Goal: Task Accomplishment & Management: Use online tool/utility

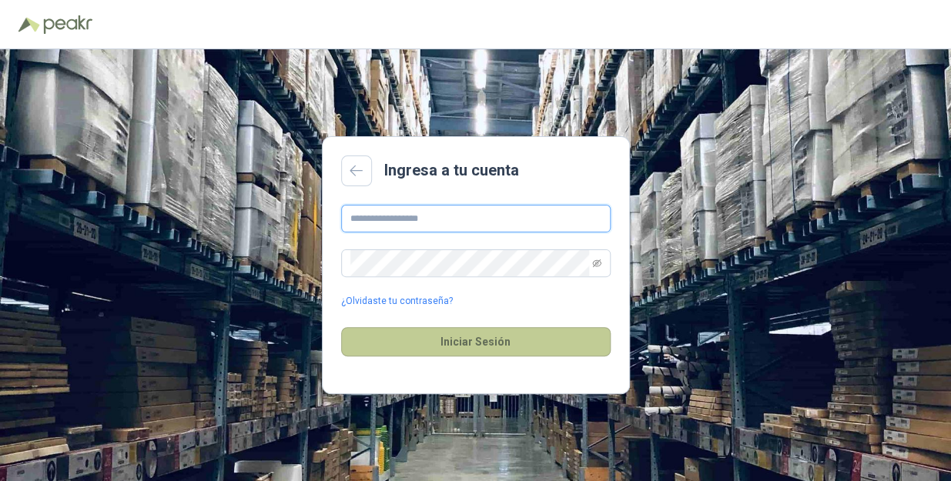
type input "**********"
click at [505, 345] on button "Iniciar Sesión" at bounding box center [476, 341] width 270 height 29
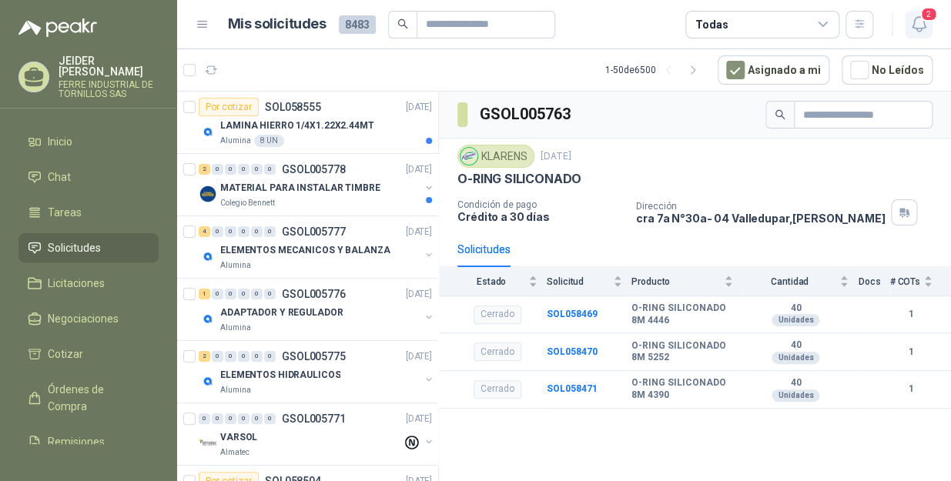
click at [917, 22] on icon "button" at bounding box center [919, 24] width 19 height 19
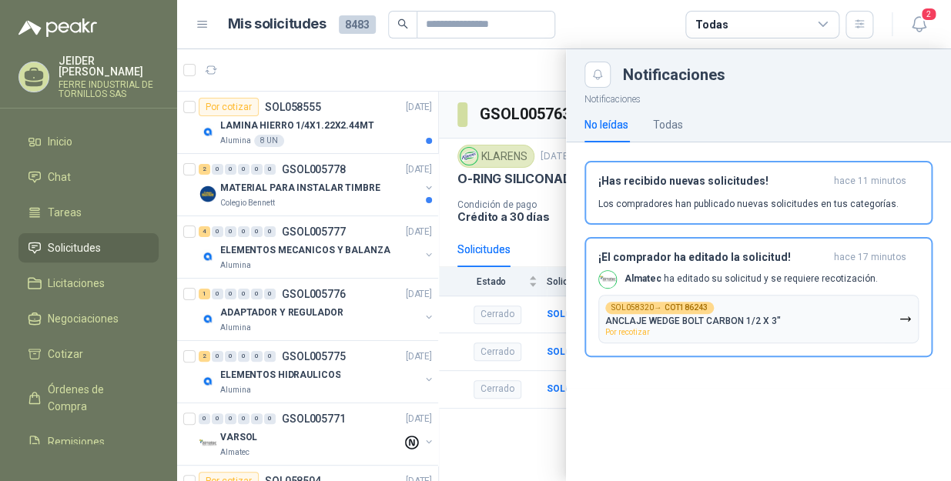
click at [685, 113] on div "No leídas Todas" at bounding box center [759, 124] width 348 height 35
click at [899, 323] on icon "button" at bounding box center [905, 319] width 13 height 13
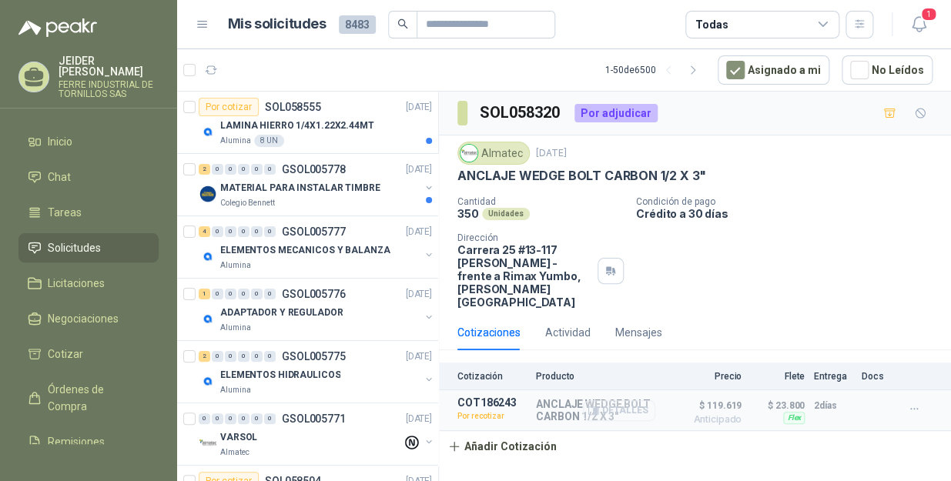
click at [619, 400] on button "Detalles" at bounding box center [619, 410] width 72 height 21
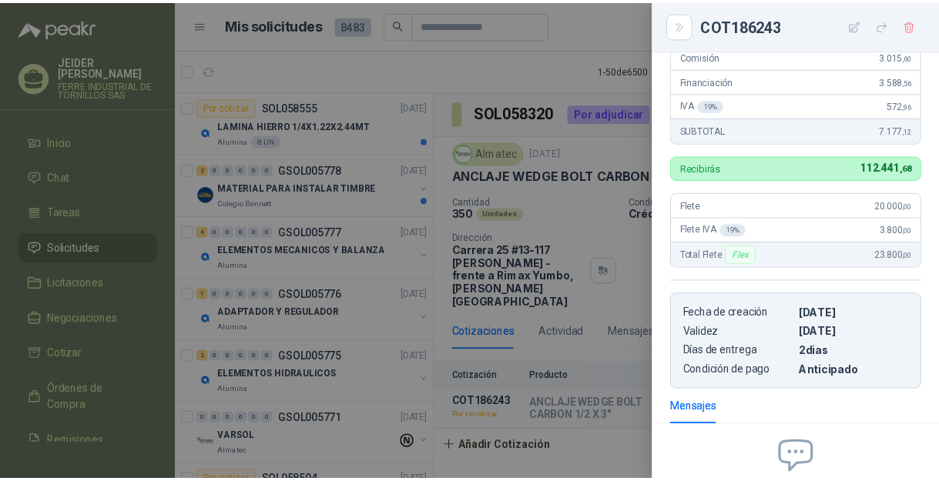
scroll to position [464, 0]
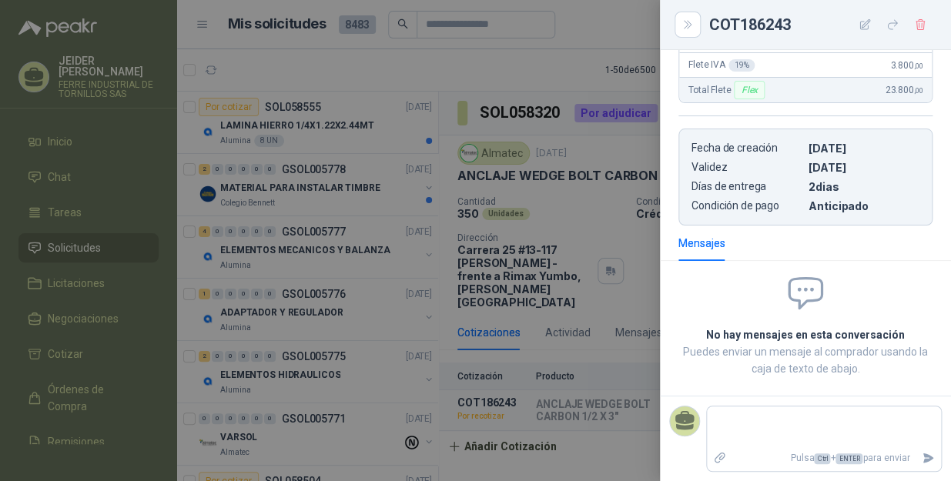
click at [530, 62] on div at bounding box center [475, 240] width 951 height 481
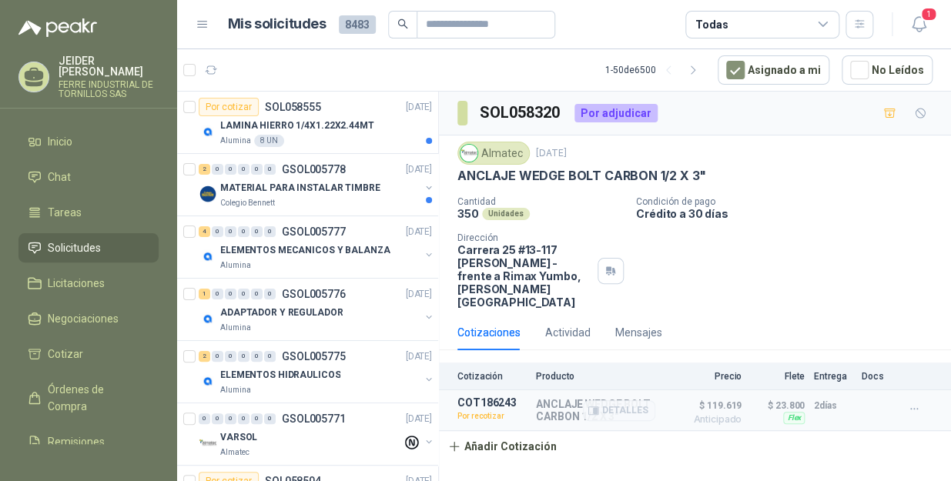
click at [481, 409] on p "Por recotizar" at bounding box center [491, 416] width 69 height 15
click at [501, 439] on button "Añadir Cotización" at bounding box center [502, 446] width 126 height 31
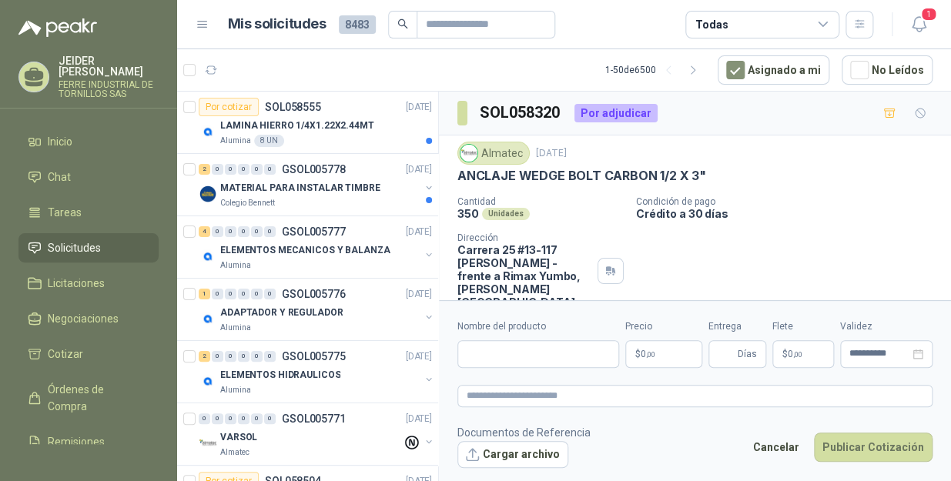
click at [657, 357] on body "JEIDER VARGAS FERRE INDUSTRIAL DE TORNILLOS SAS Inicio Chat Tareas Solicitudes …" at bounding box center [475, 240] width 951 height 481
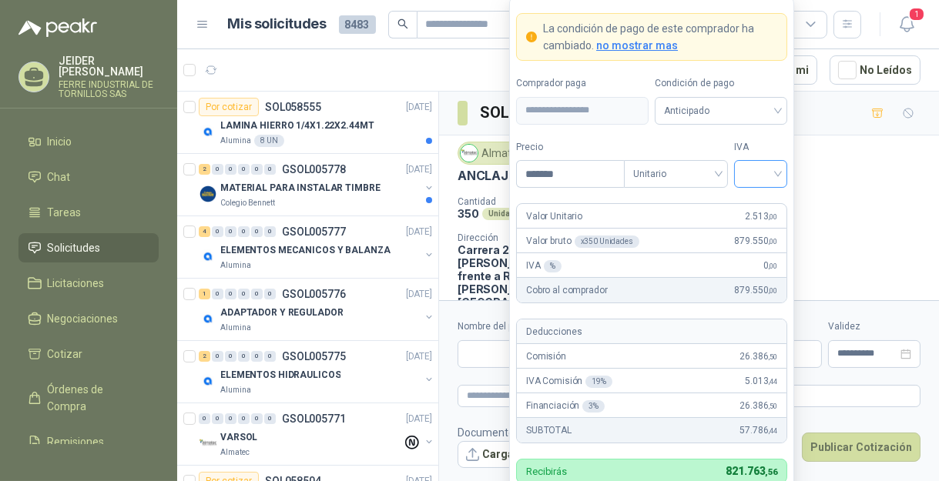
type input "*******"
click at [777, 168] on input "search" at bounding box center [760, 172] width 35 height 23
click at [754, 203] on div "19%" at bounding box center [760, 206] width 28 height 17
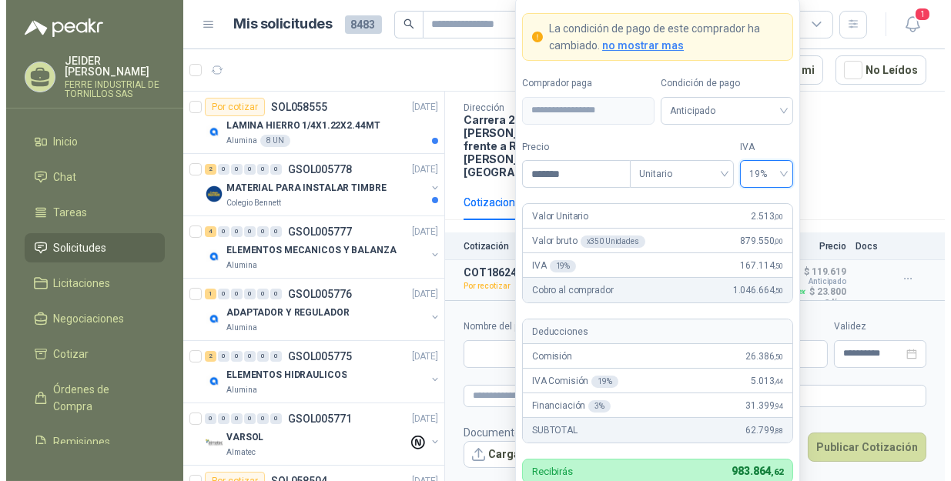
scroll to position [135, 0]
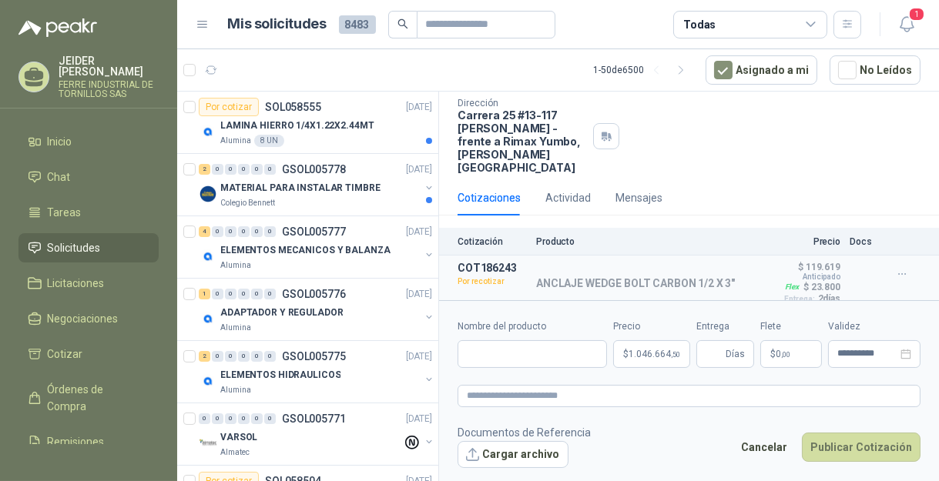
click at [854, 134] on div "Cantidad 350 Unidades Condición de pago Crédito a 30 días Dirección Carrera 25 …" at bounding box center [688, 118] width 463 height 112
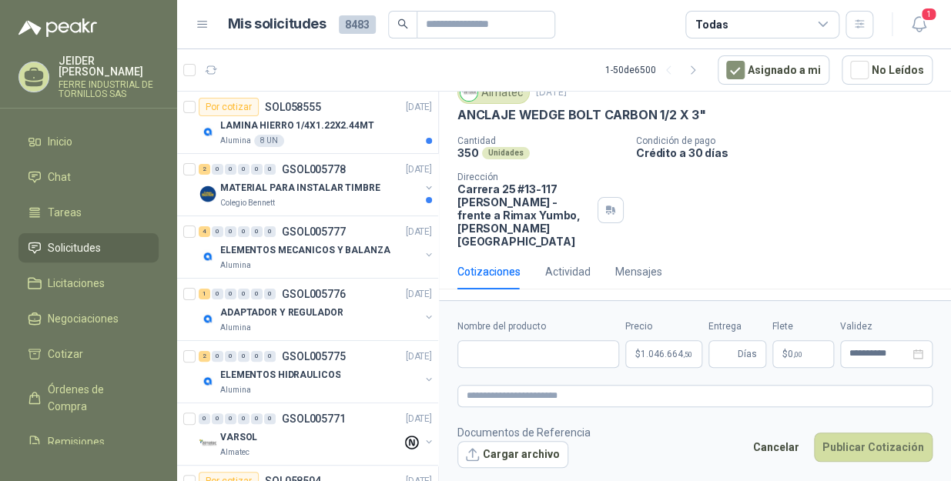
scroll to position [0, 0]
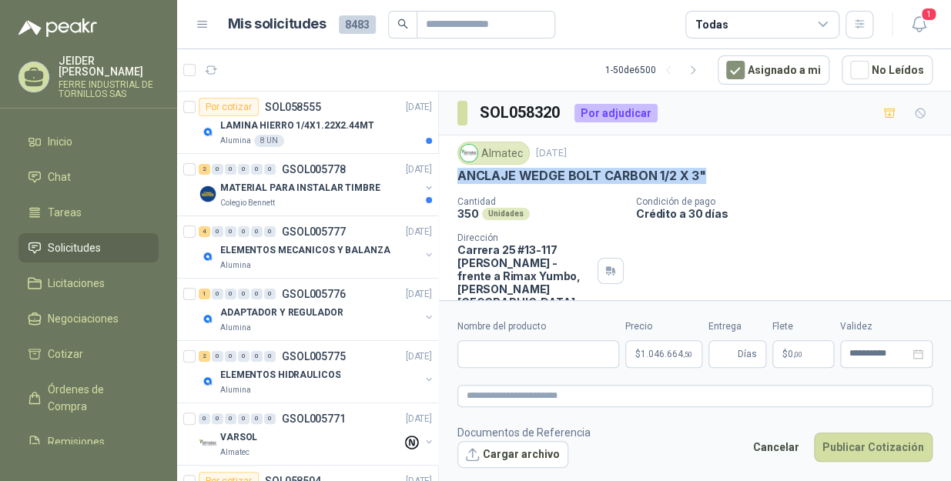
drag, startPoint x: 717, startPoint y: 178, endPoint x: 448, endPoint y: 176, distance: 268.8
click at [448, 176] on div "Almatec 2 oct, 2025 ANCLAJE WEDGE BOLT CARBON 1/2 X 3" Cantidad 350 Unidades Co…" at bounding box center [695, 225] width 512 height 179
copy p "ANCLAJE WEDGE BOLT CARBON 1/2 X 3""
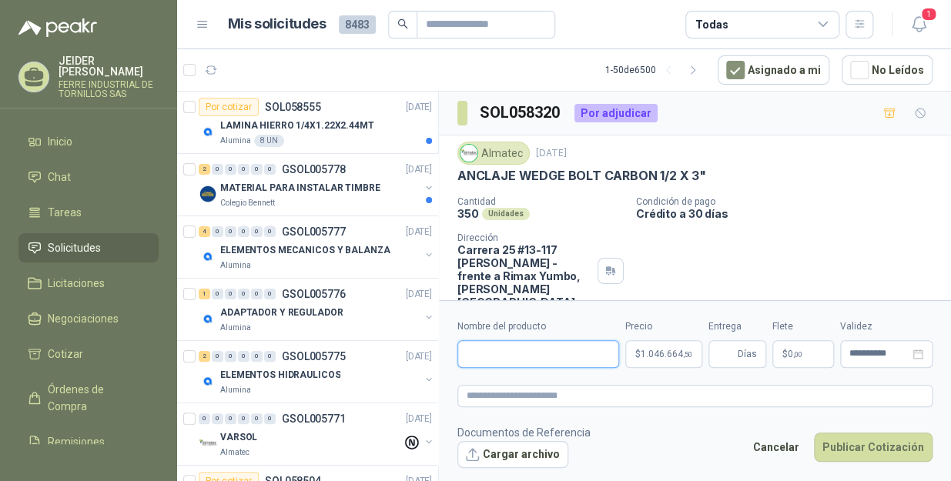
click at [524, 350] on input "Nombre del producto" at bounding box center [538, 354] width 162 height 28
paste input "**********"
type input "**********"
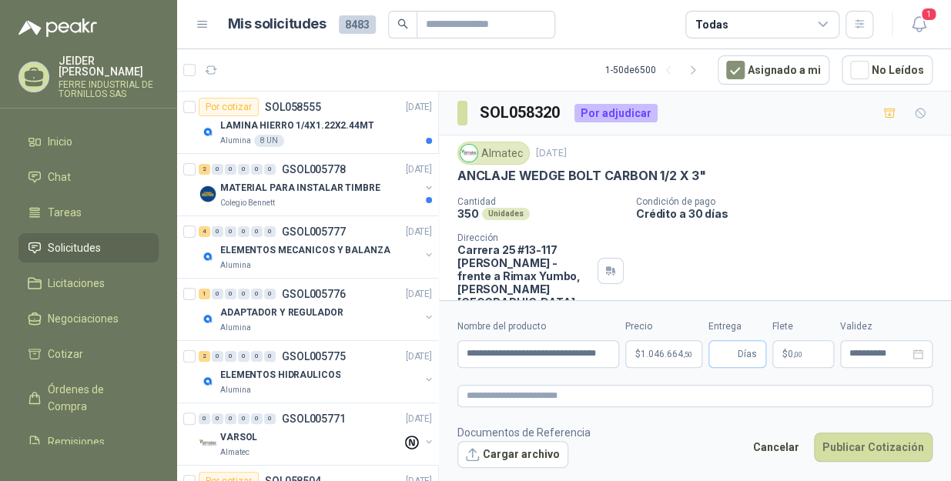
click at [739, 350] on span "Días" at bounding box center [747, 354] width 19 height 26
type input "*"
click at [810, 354] on p "$ 0 ,00" at bounding box center [804, 354] width 62 height 28
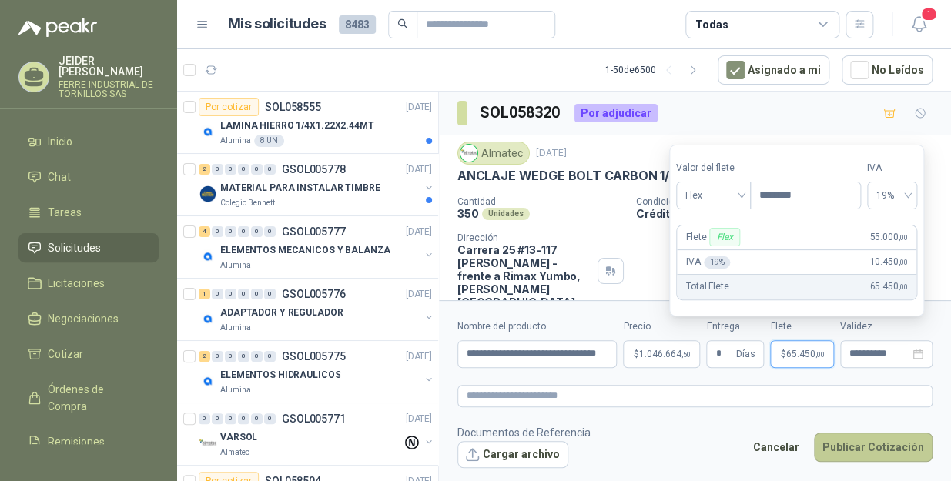
type input "********"
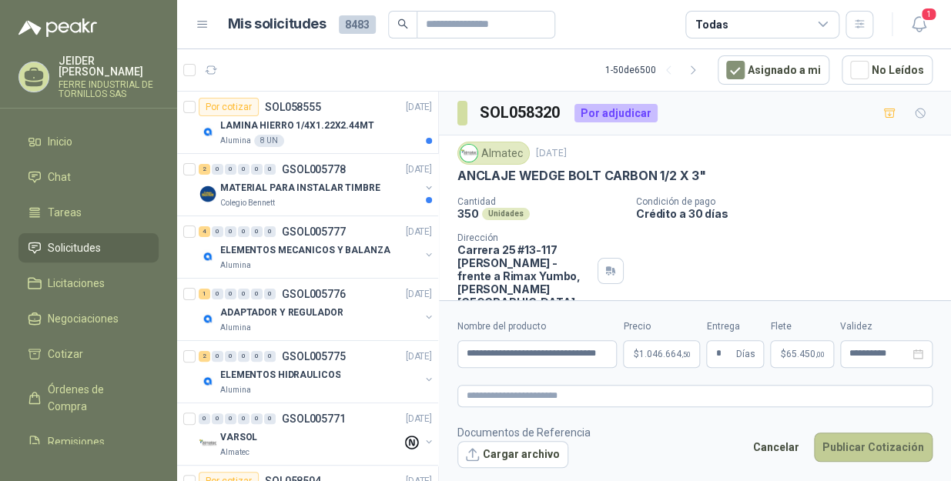
click at [869, 448] on button "Publicar Cotización" at bounding box center [873, 447] width 119 height 29
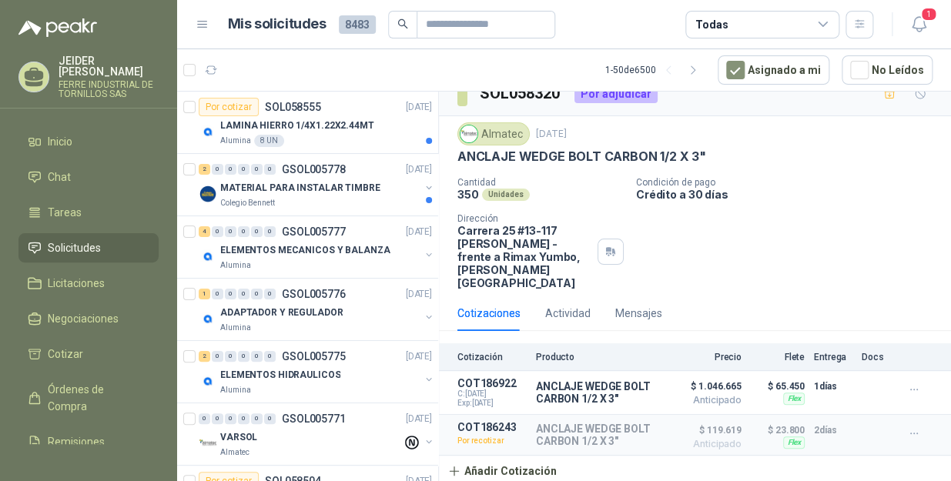
drag, startPoint x: 213, startPoint y: 71, endPoint x: 35, endPoint y: 0, distance: 190.8
click at [208, 71] on icon "button" at bounding box center [211, 70] width 13 height 13
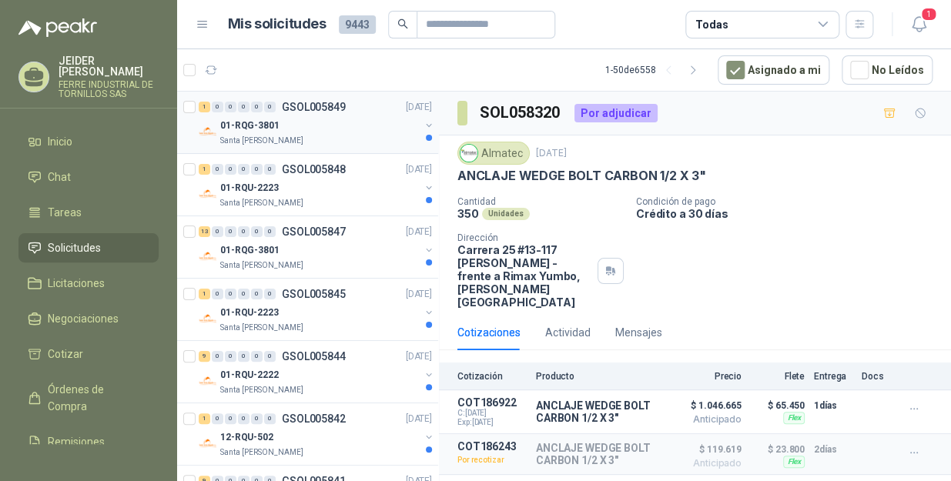
click at [339, 126] on div "01-RQG-3801" at bounding box center [319, 125] width 199 height 18
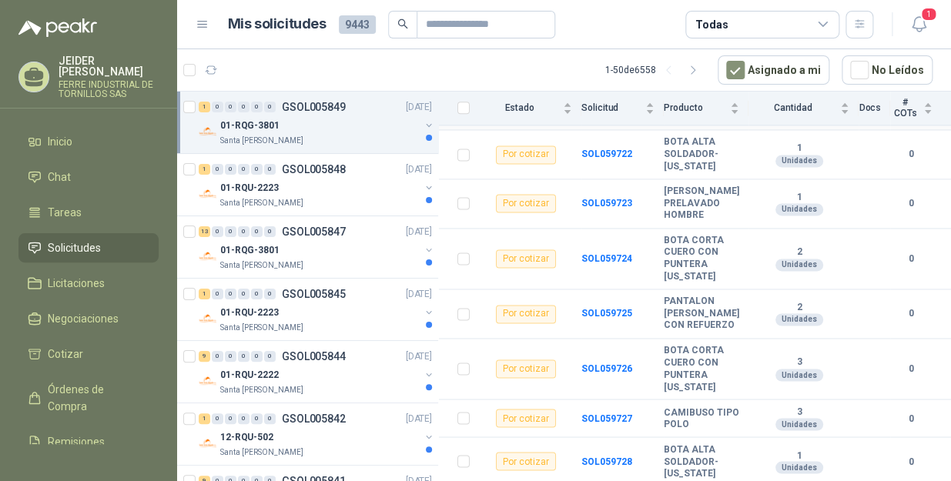
scroll to position [826, 0]
click at [286, 65] on span "1" at bounding box center [286, 63] width 11 height 12
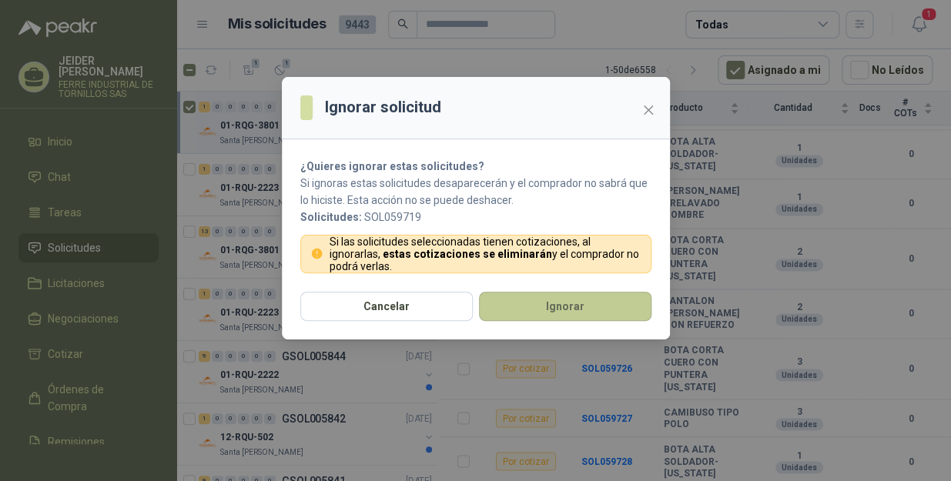
click at [538, 297] on button "Ignorar" at bounding box center [565, 306] width 173 height 29
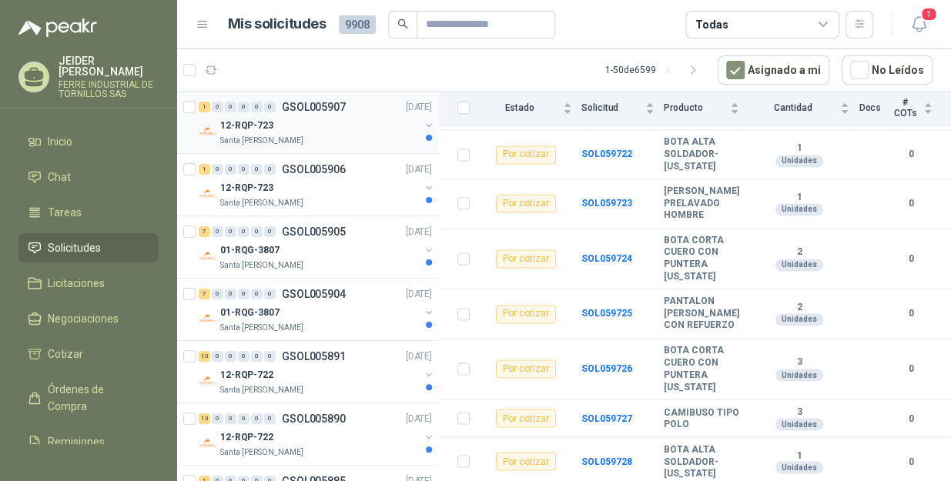
click at [323, 133] on div "12-RQP-723" at bounding box center [319, 125] width 199 height 18
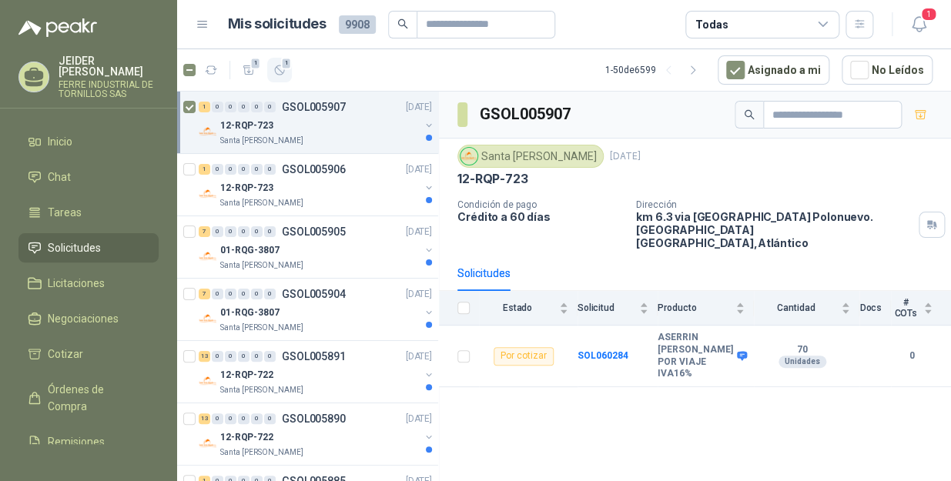
click at [286, 77] on button "1" at bounding box center [279, 70] width 25 height 25
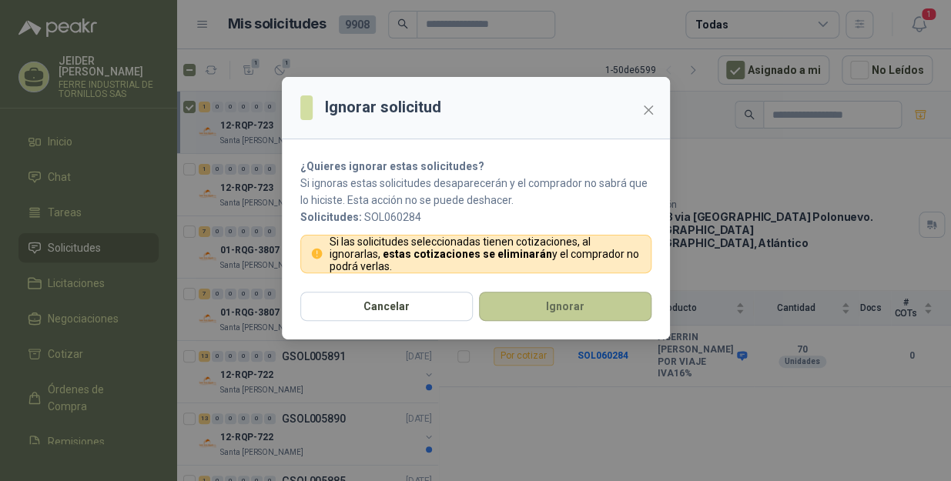
click at [608, 316] on button "Ignorar" at bounding box center [565, 306] width 173 height 29
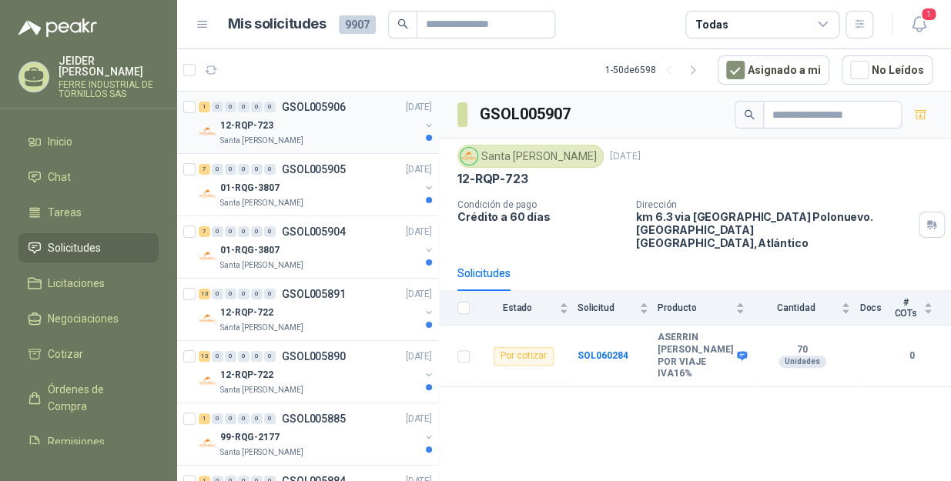
click at [354, 137] on div "Santa [PERSON_NAME]" at bounding box center [319, 141] width 199 height 12
click at [279, 66] on icon "button" at bounding box center [279, 70] width 13 height 13
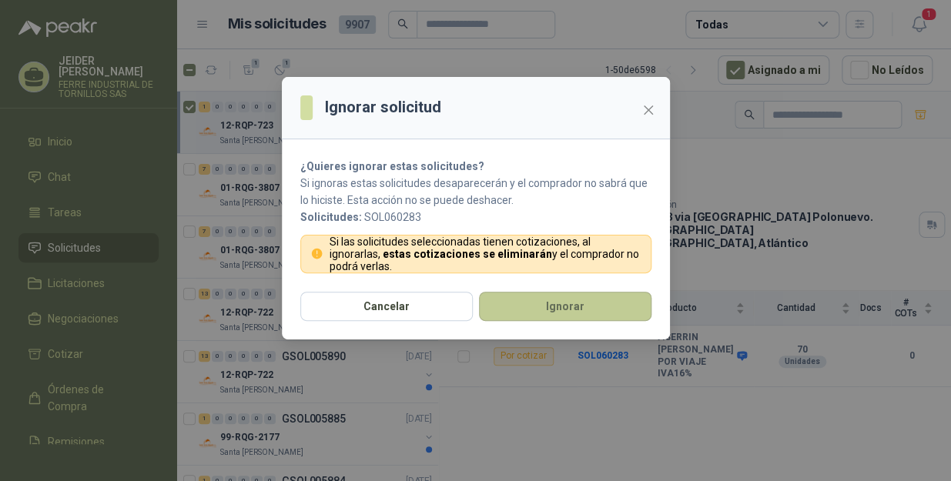
click at [539, 313] on button "Ignorar" at bounding box center [565, 306] width 173 height 29
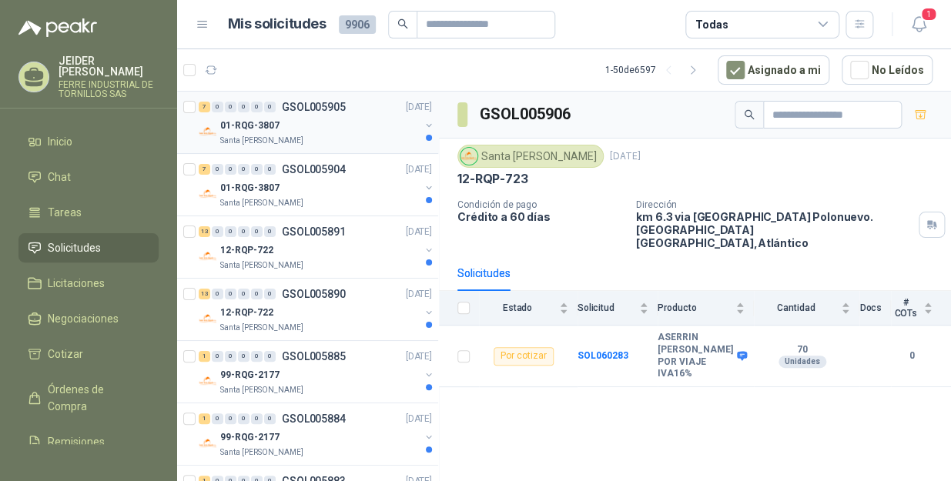
click at [355, 125] on div "01-RQG-3807" at bounding box center [319, 125] width 199 height 18
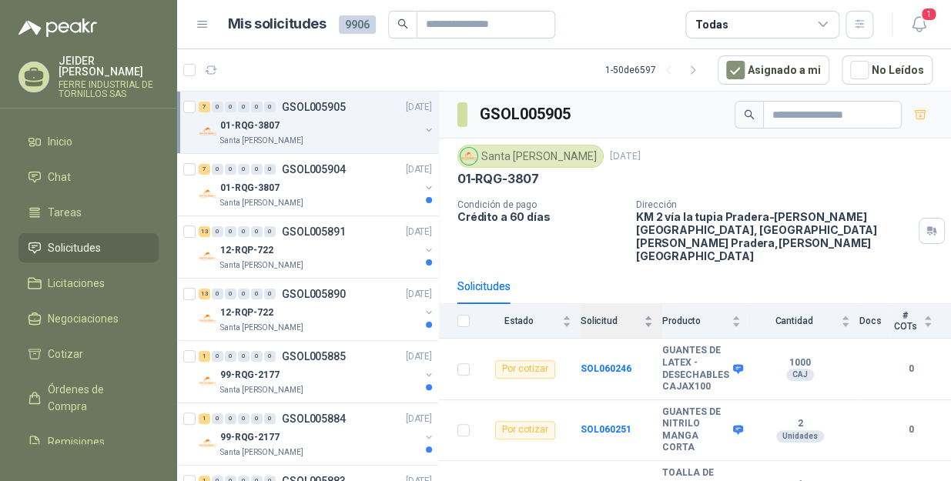
scroll to position [184, 0]
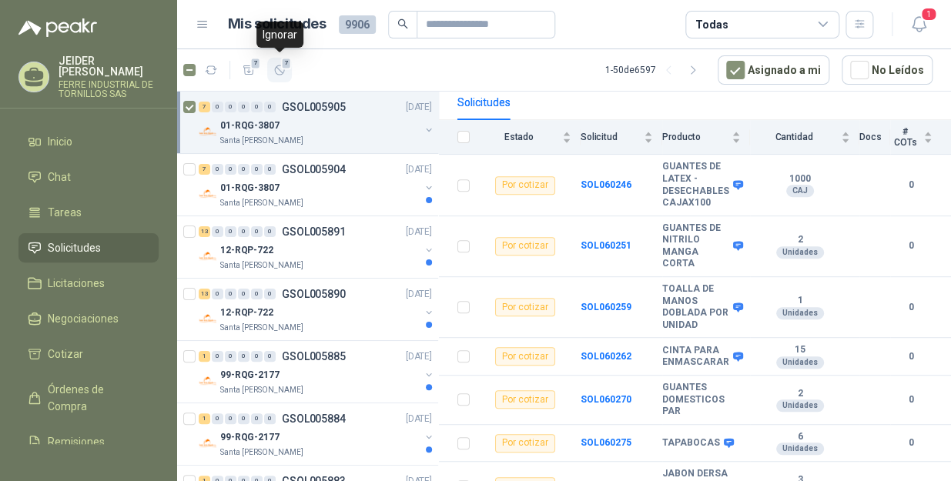
click at [280, 68] on icon "button" at bounding box center [279, 70] width 13 height 13
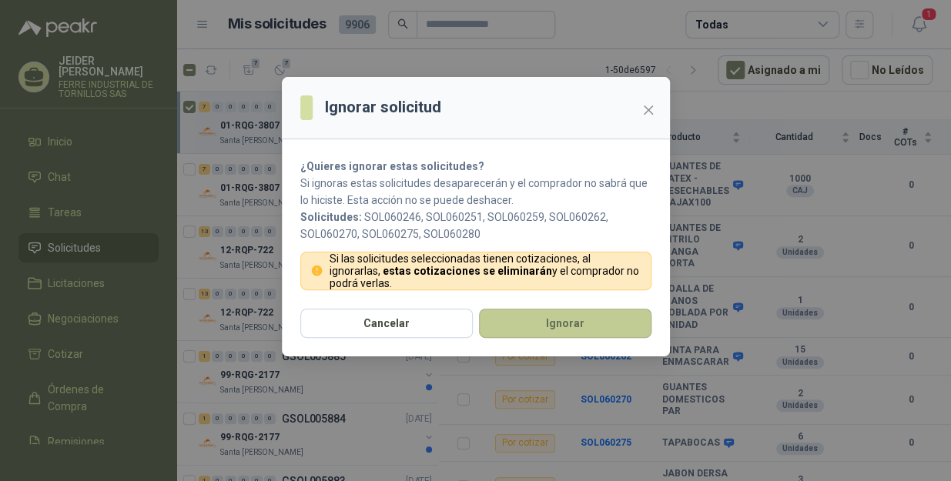
click at [531, 327] on button "Ignorar" at bounding box center [565, 323] width 173 height 29
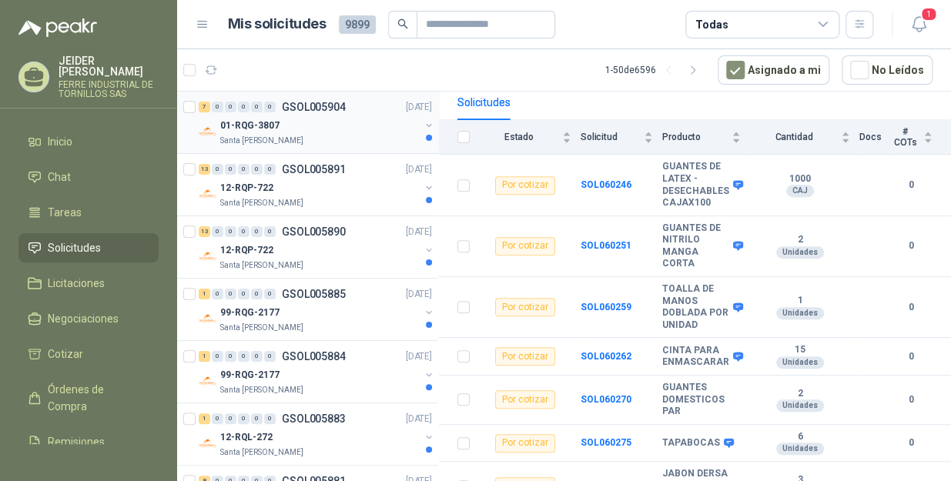
click at [365, 129] on div "01-RQG-3807" at bounding box center [319, 125] width 199 height 18
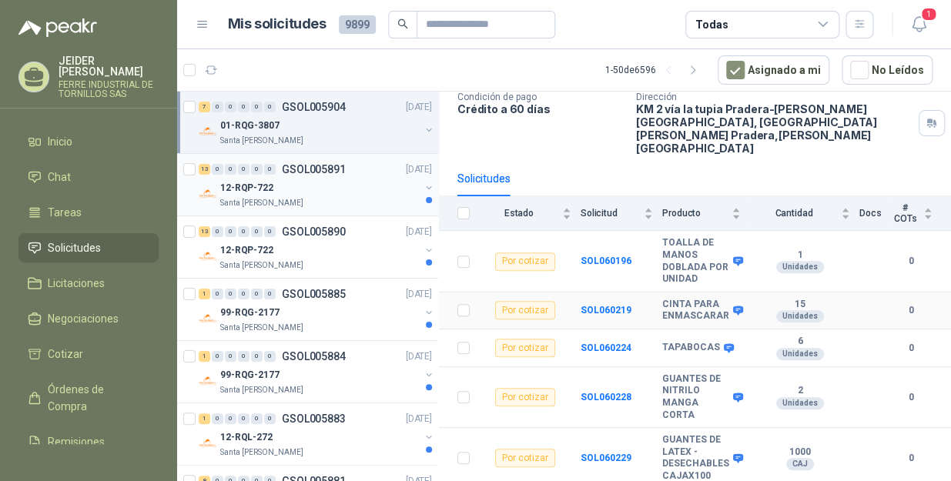
scroll to position [184, 0]
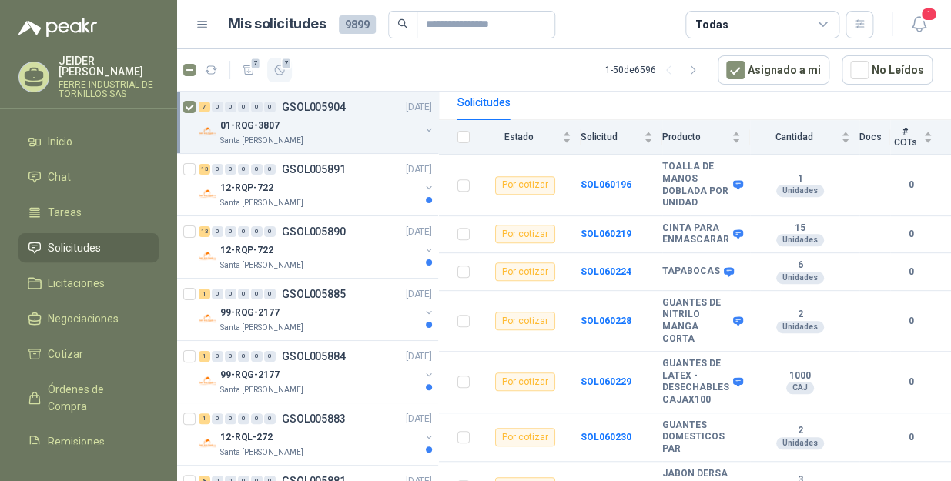
click at [270, 70] on button "7" at bounding box center [279, 70] width 25 height 25
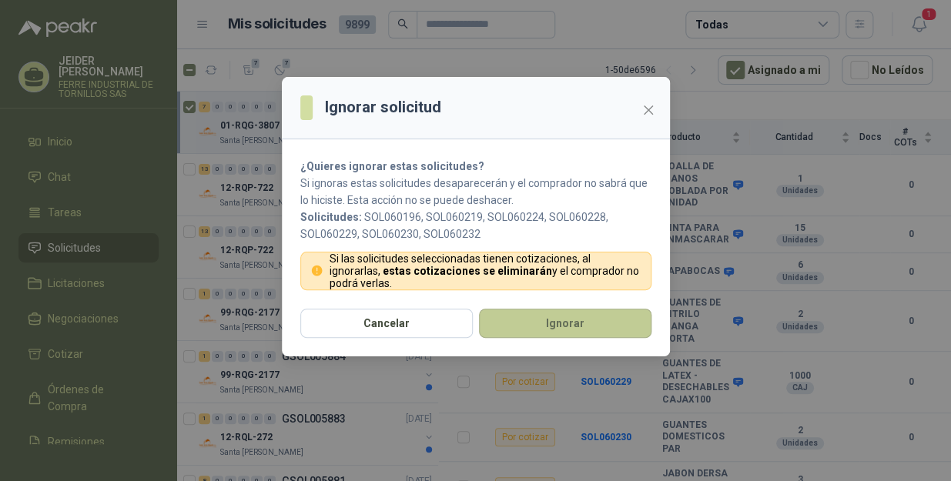
click at [569, 331] on button "Ignorar" at bounding box center [565, 323] width 173 height 29
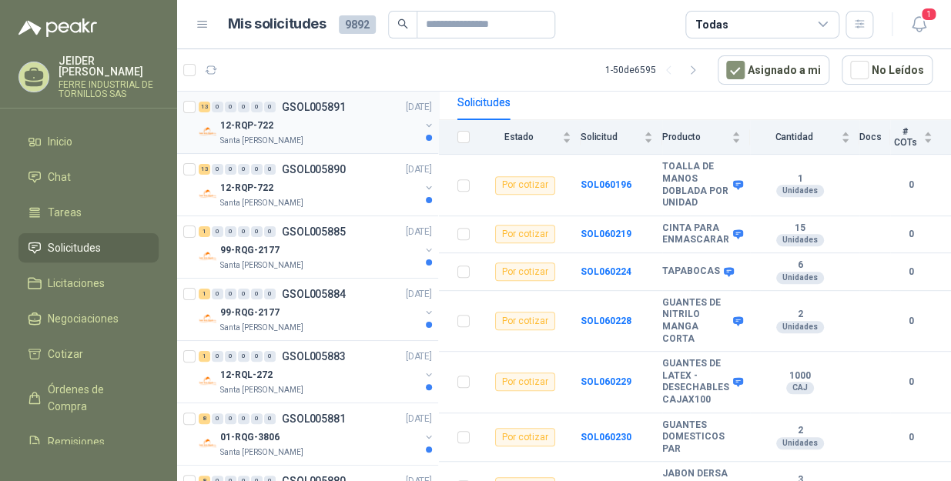
click at [358, 126] on div "12-RQP-722" at bounding box center [319, 125] width 199 height 18
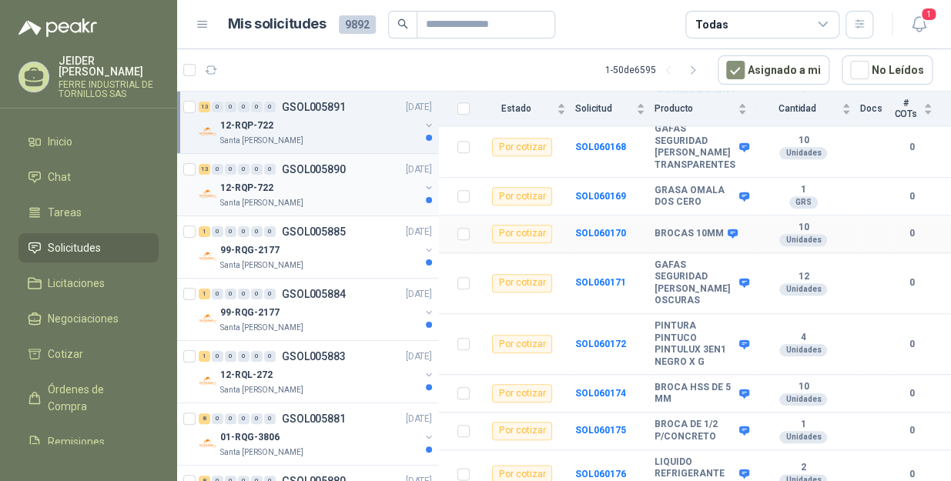
scroll to position [423, 0]
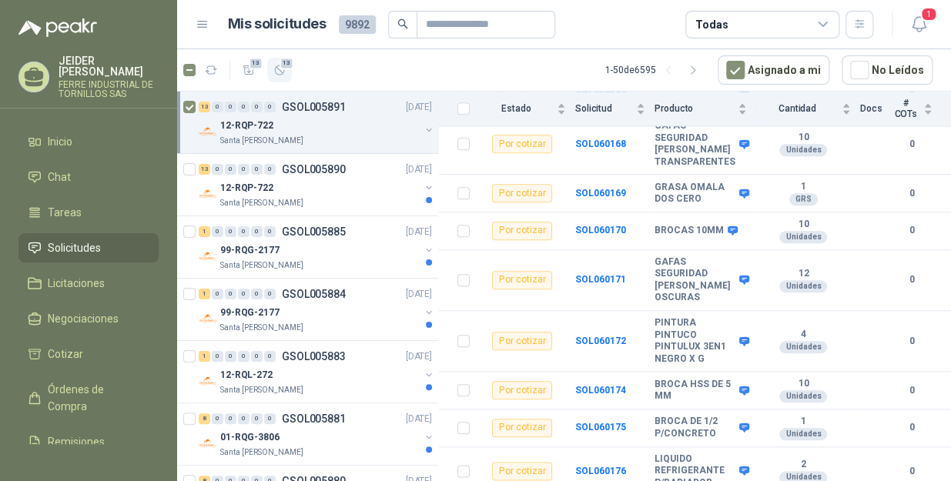
click at [287, 72] on button "13" at bounding box center [279, 70] width 25 height 25
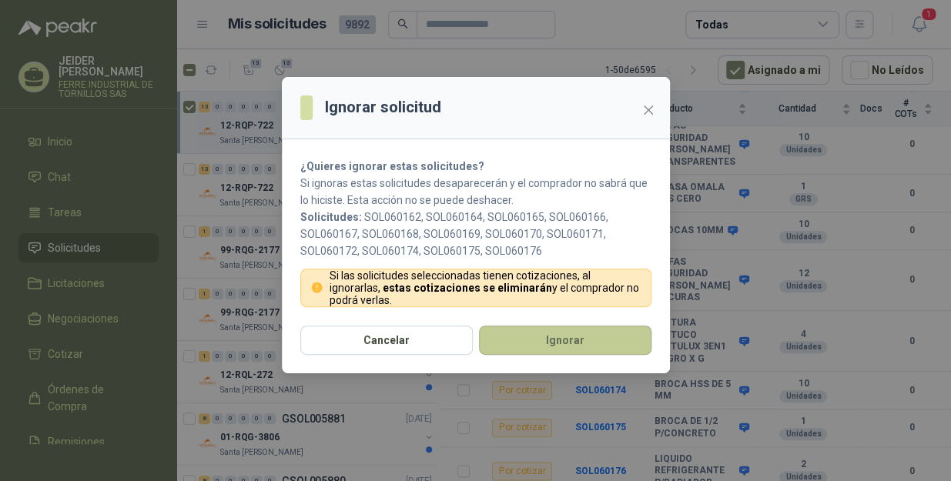
click at [561, 340] on button "Ignorar" at bounding box center [565, 340] width 173 height 29
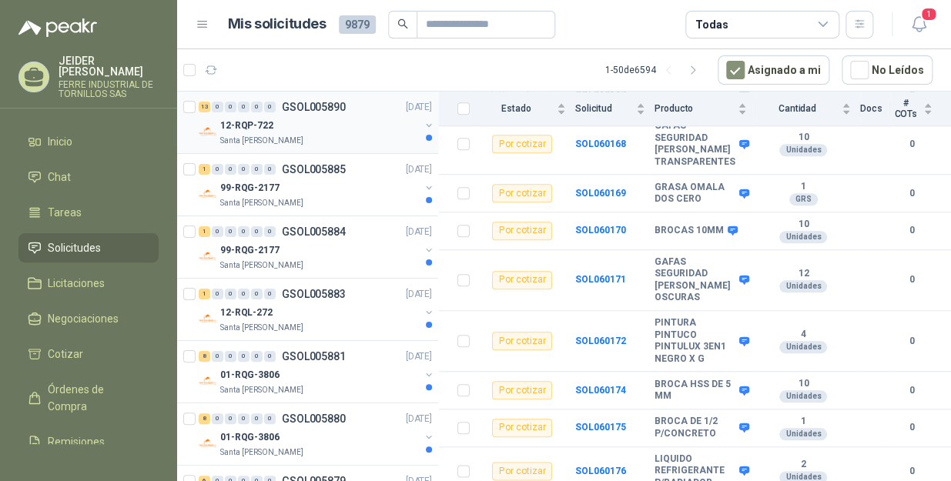
click at [361, 139] on div "Santa [PERSON_NAME]" at bounding box center [319, 141] width 199 height 12
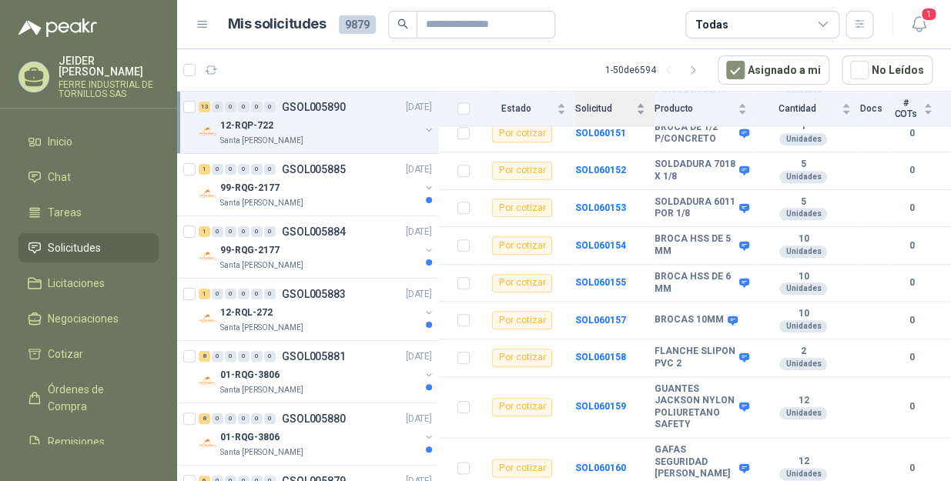
scroll to position [423, 0]
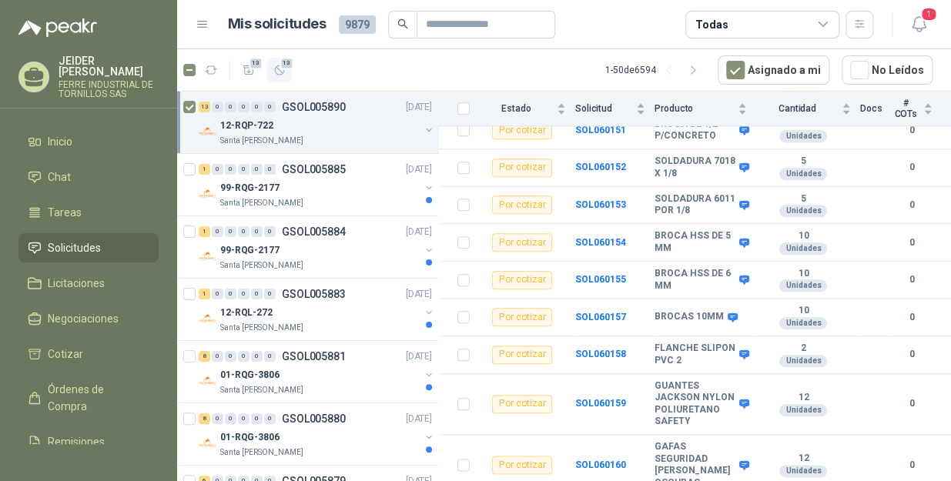
click at [270, 72] on button "13" at bounding box center [279, 70] width 25 height 25
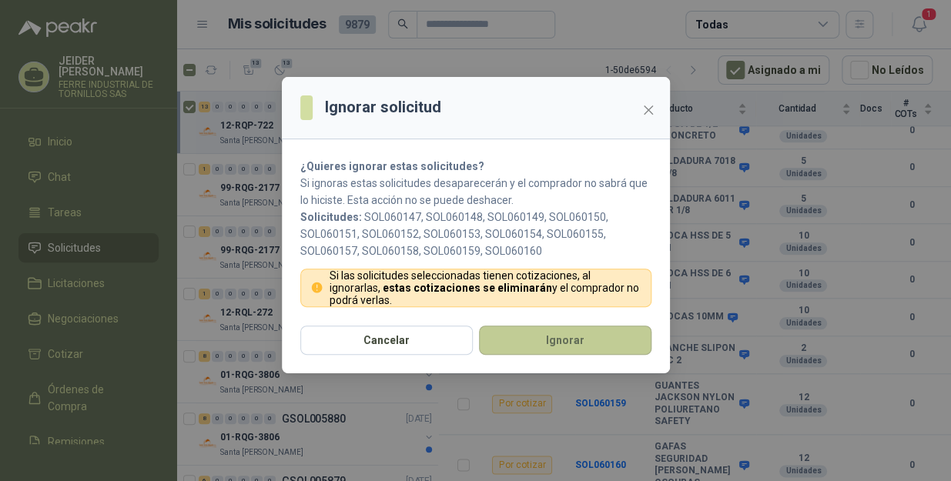
click at [548, 343] on button "Ignorar" at bounding box center [565, 340] width 173 height 29
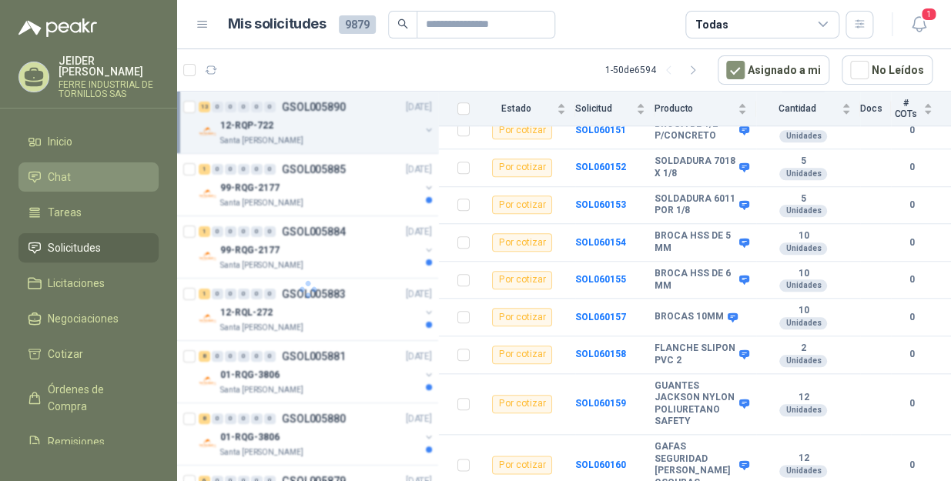
click at [101, 163] on link "Chat" at bounding box center [88, 177] width 140 height 29
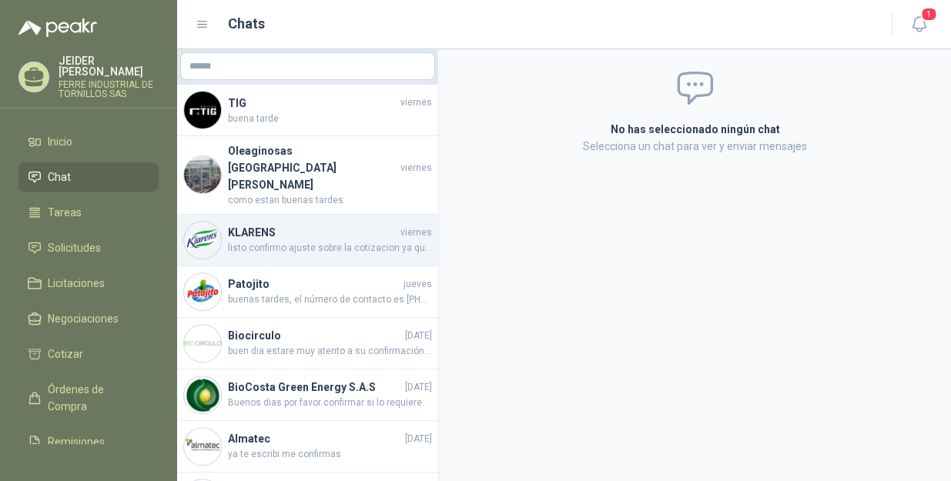
click at [331, 224] on h4 "KLARENS" at bounding box center [312, 232] width 169 height 17
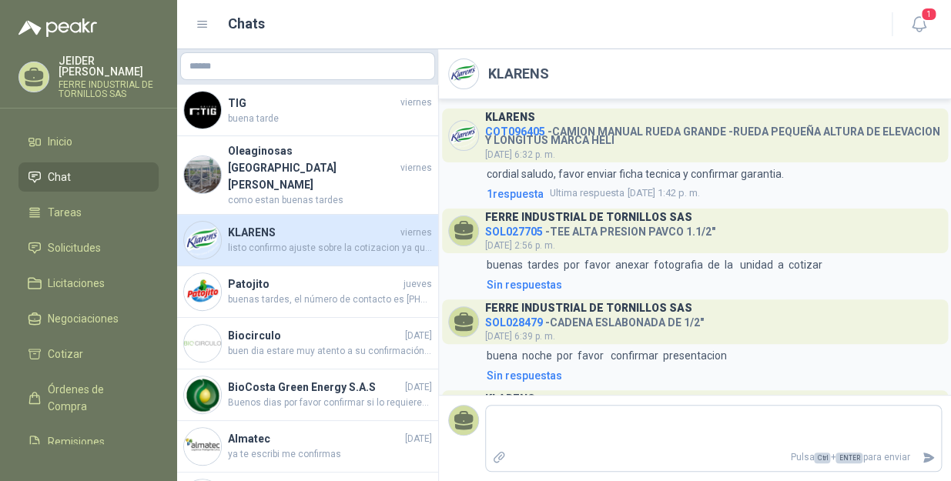
scroll to position [585, 0]
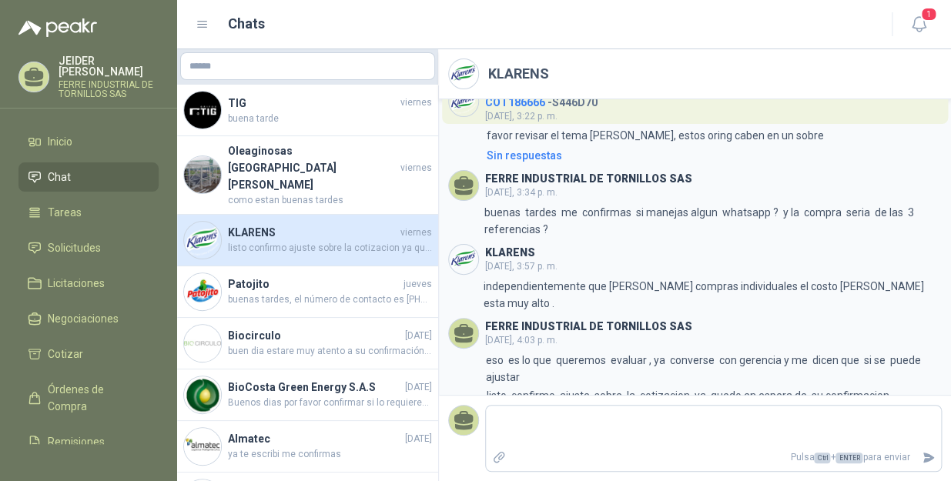
type textarea "*"
type textarea "**"
type textarea "****"
type textarea "*****"
type textarea "******"
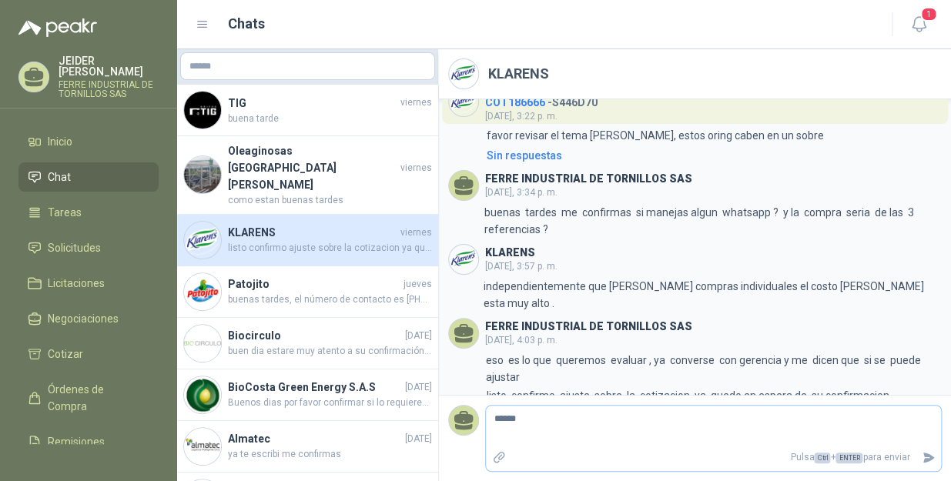
type textarea "******"
type textarea "*********"
type textarea "**********"
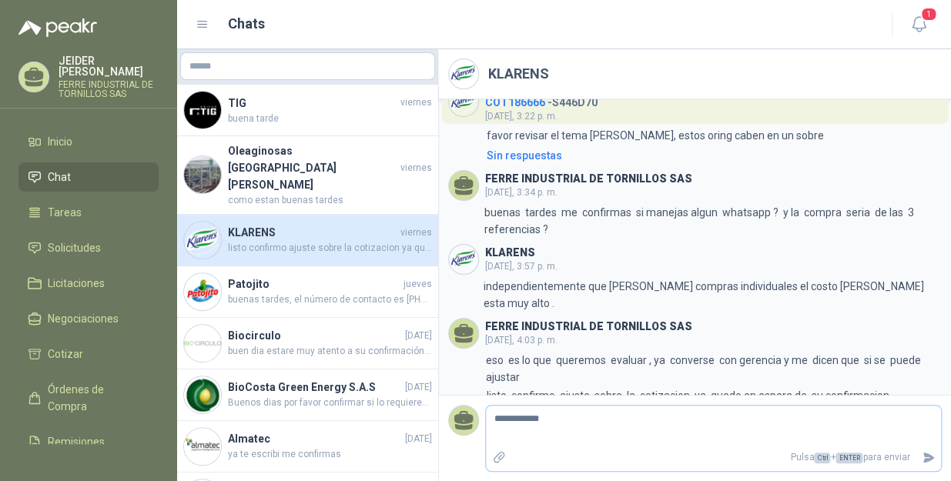
type textarea "**********"
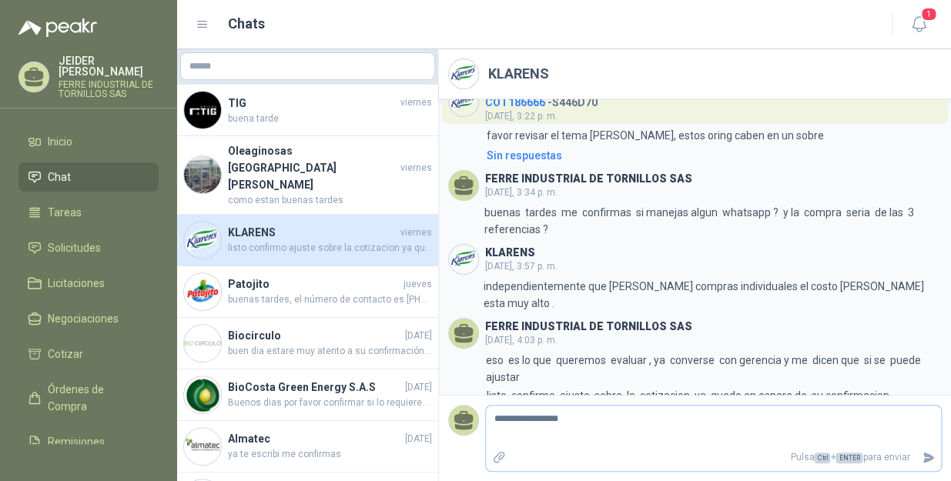
type textarea "**********"
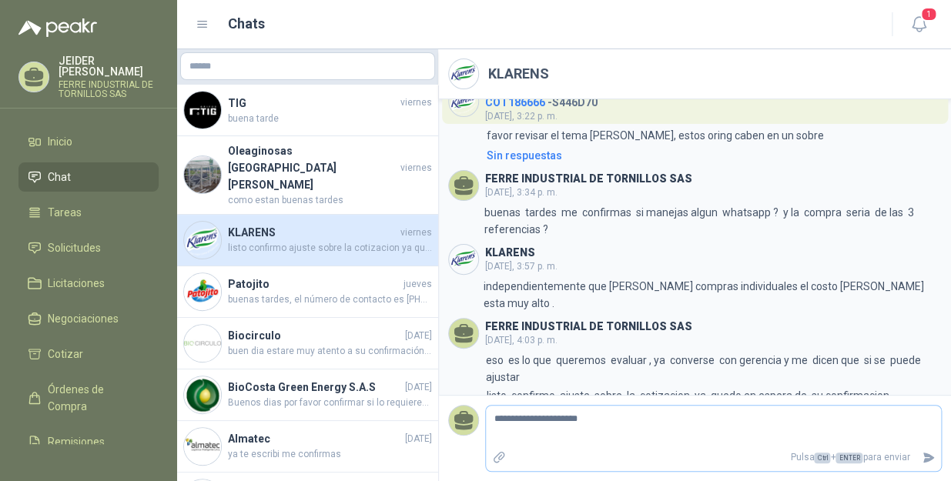
type textarea "**********"
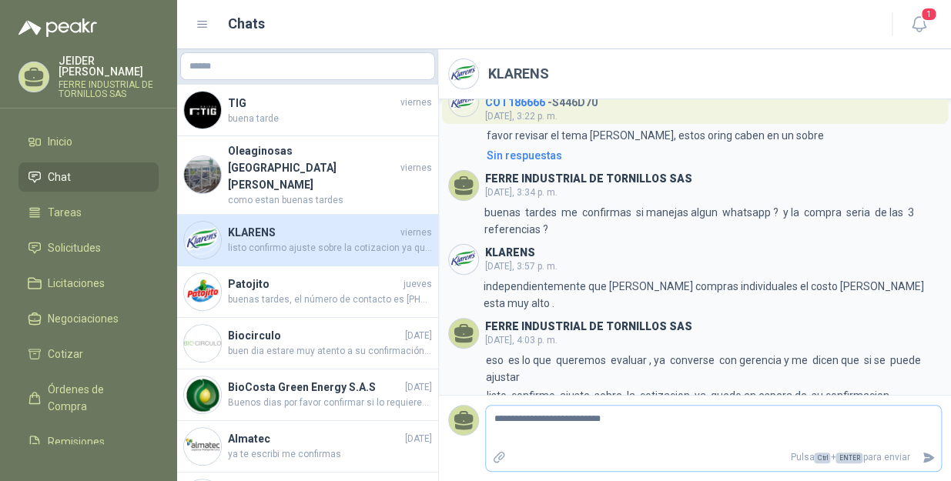
type textarea "**********"
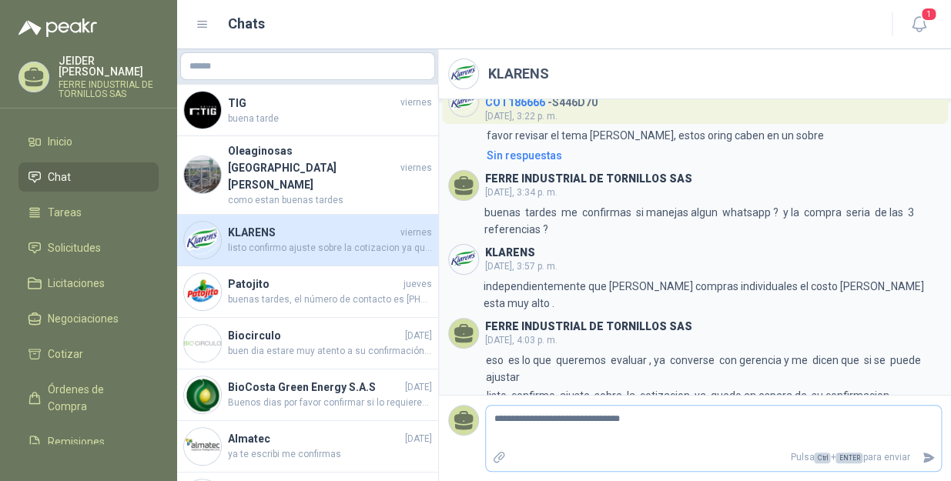
type textarea "**********"
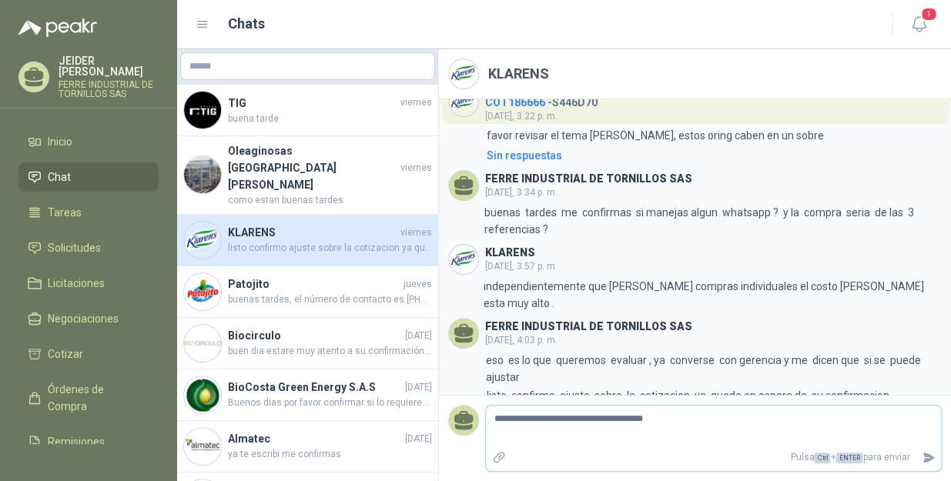
type textarea "**********"
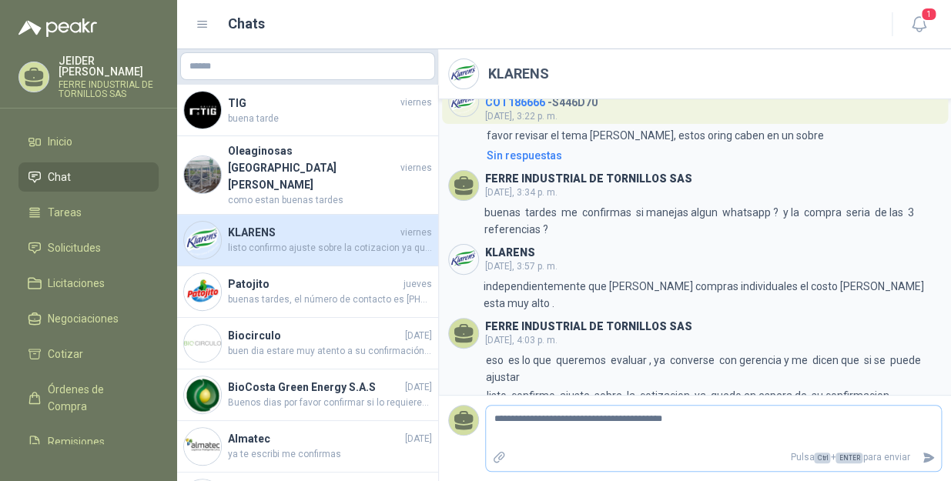
type textarea "**********"
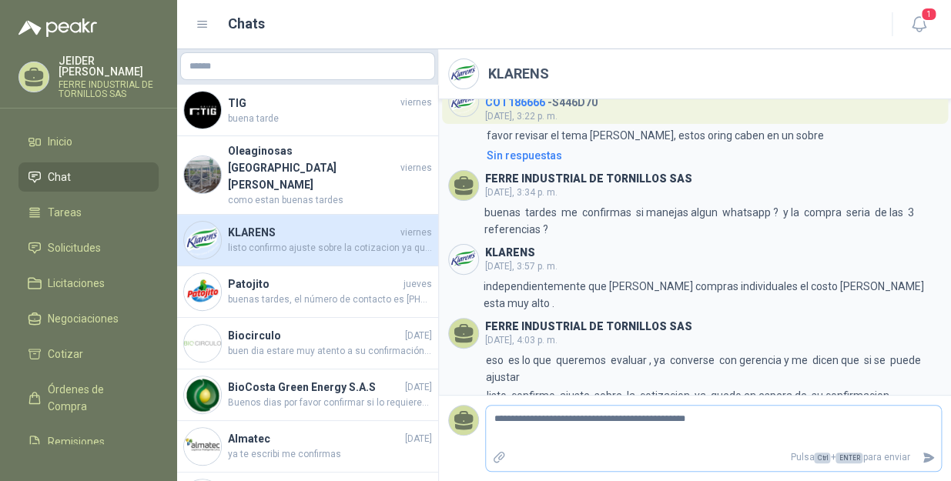
type textarea "**********"
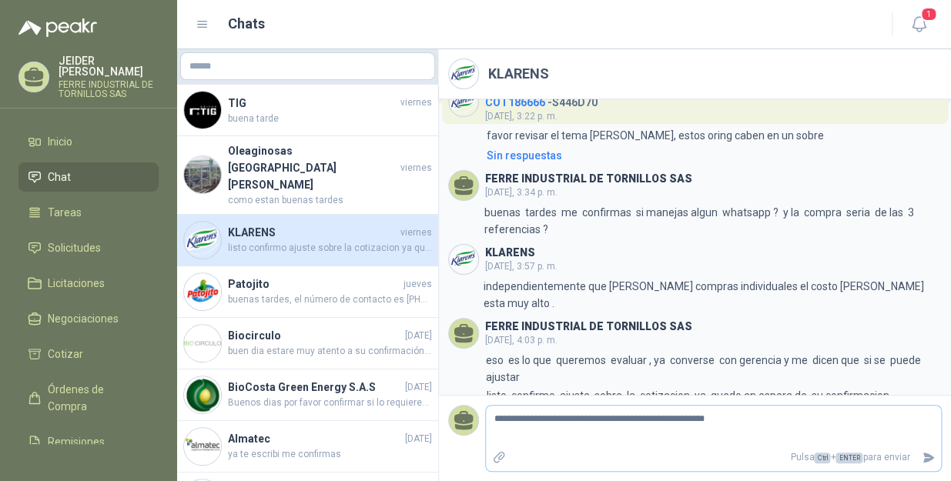
type textarea "**********"
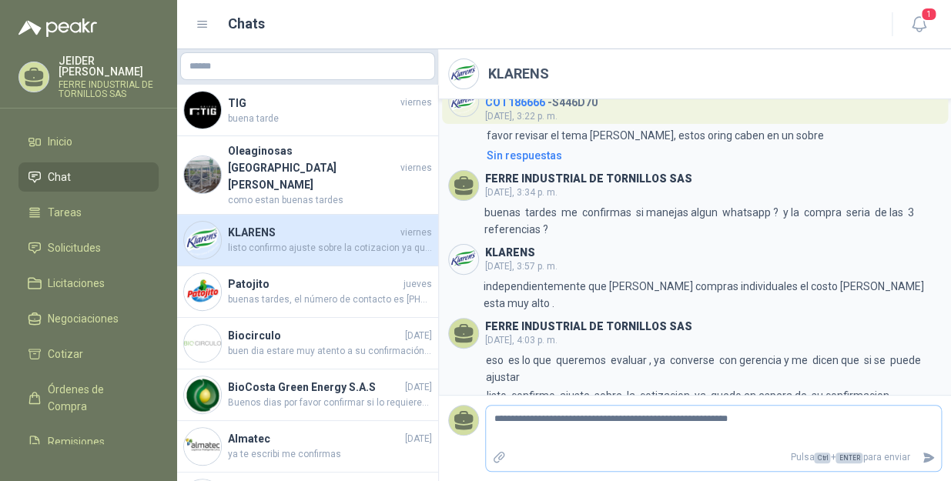
type textarea "**********"
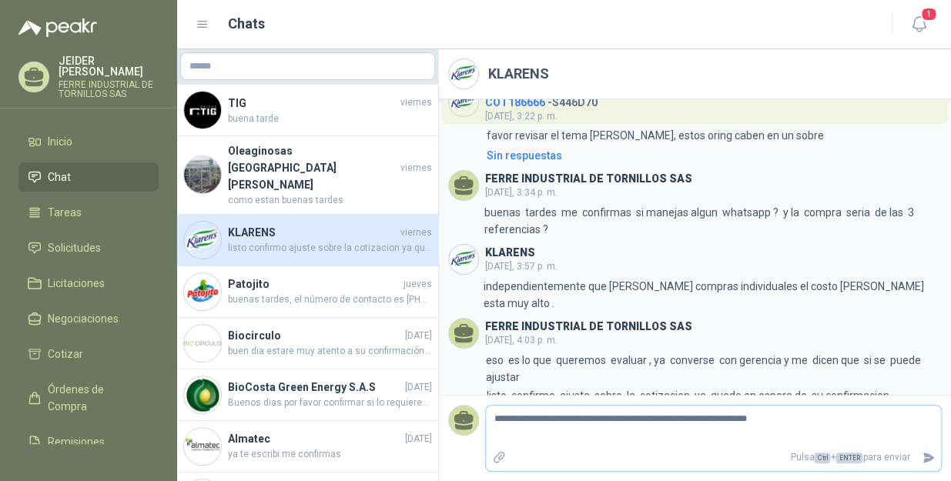
type textarea "**********"
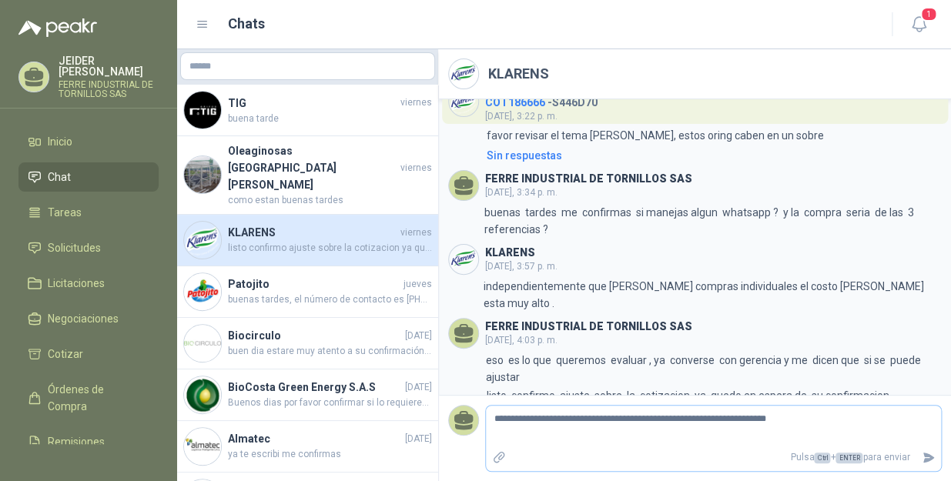
type textarea "**********"
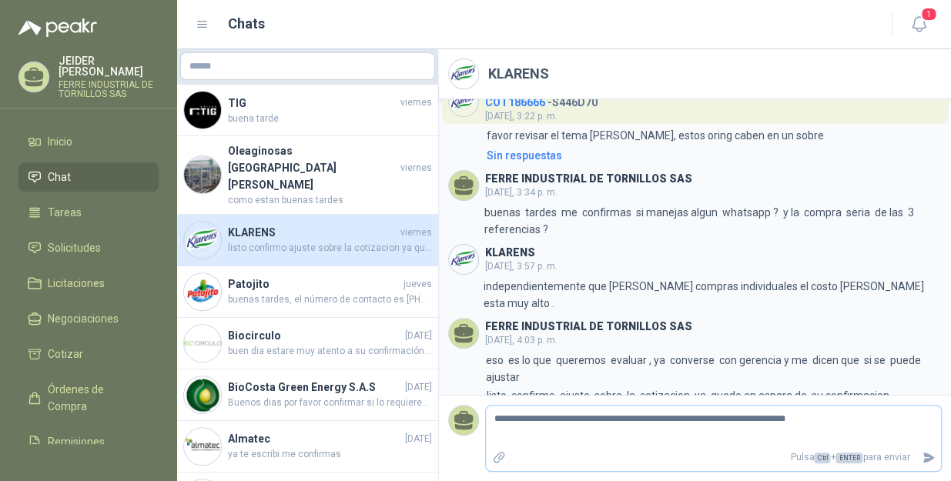
type textarea "**********"
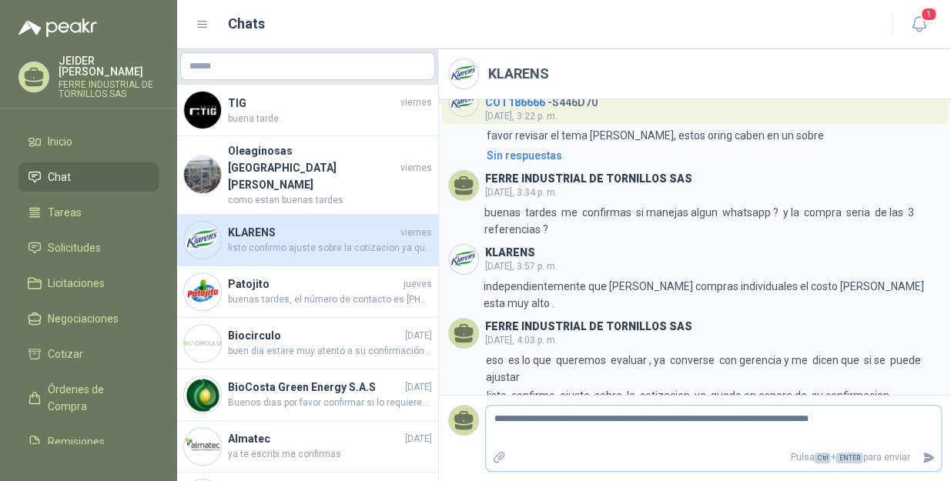
type textarea "**********"
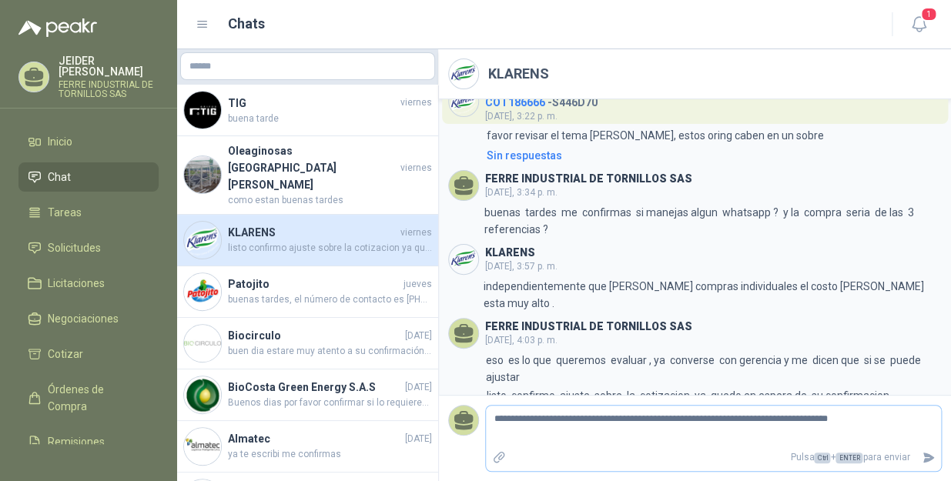
type textarea "**********"
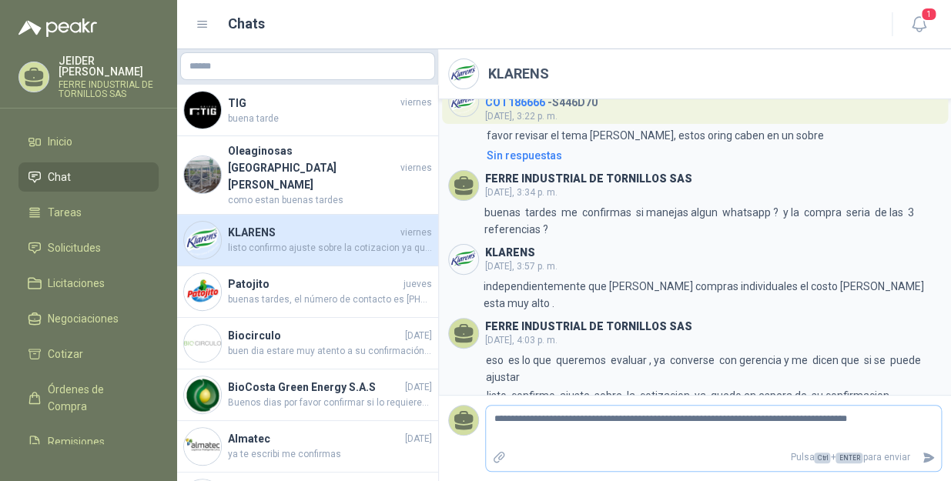
type textarea "**********"
click at [932, 450] on button "Enviar" at bounding box center [928, 457] width 25 height 27
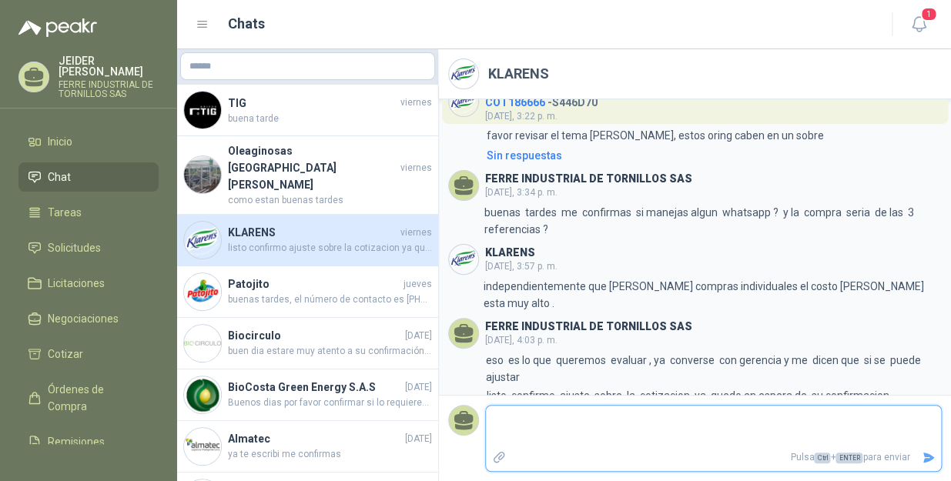
scroll to position [642, 0]
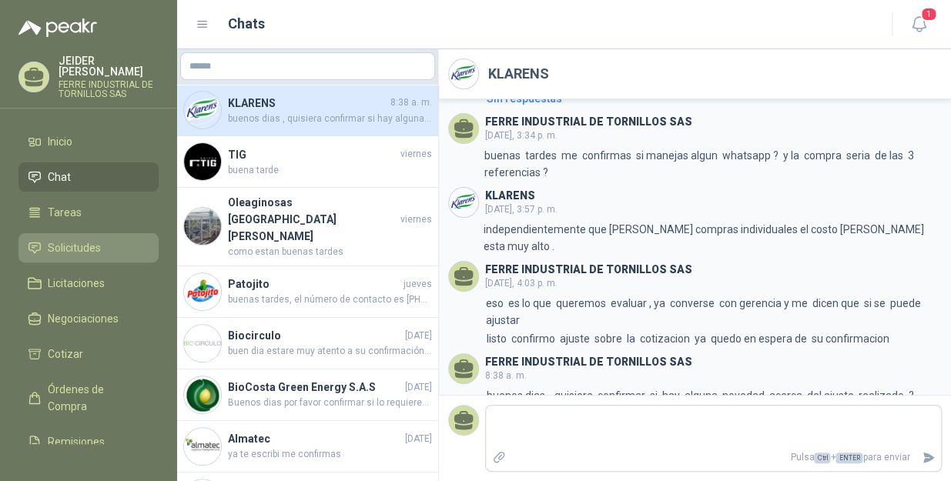
click at [82, 233] on link "Solicitudes" at bounding box center [88, 247] width 140 height 29
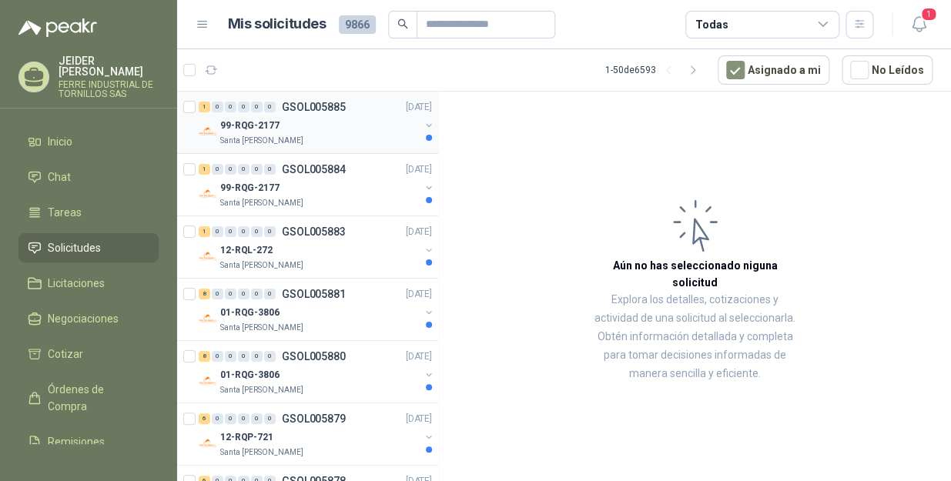
click at [330, 118] on div "99-RQG-2177" at bounding box center [319, 125] width 199 height 18
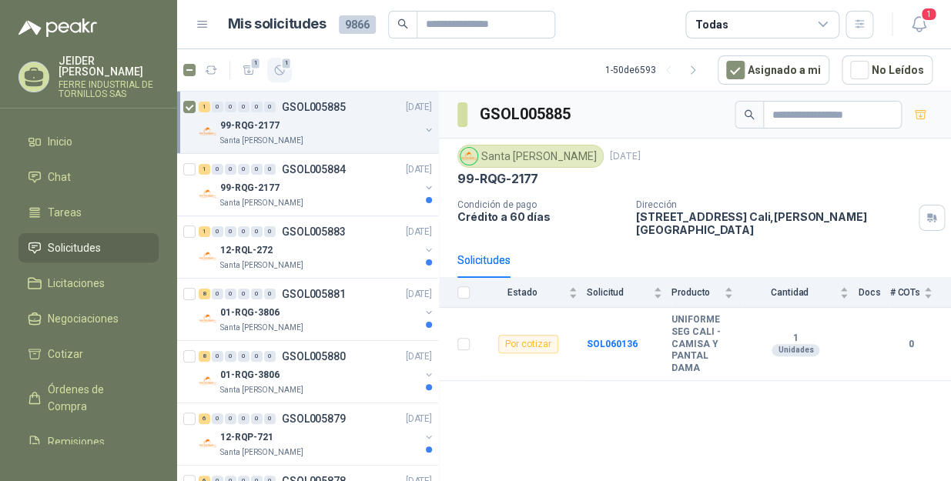
click at [288, 70] on button "1" at bounding box center [279, 70] width 25 height 25
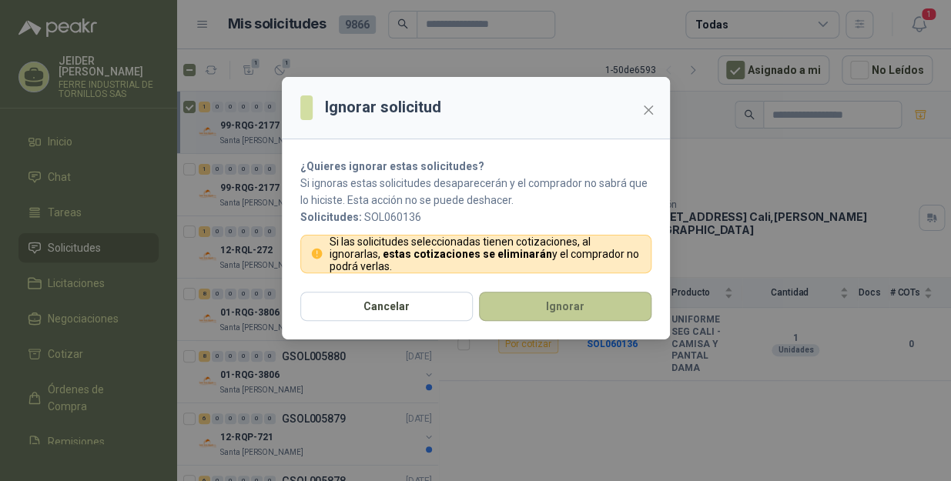
click at [596, 300] on button "Ignorar" at bounding box center [565, 306] width 173 height 29
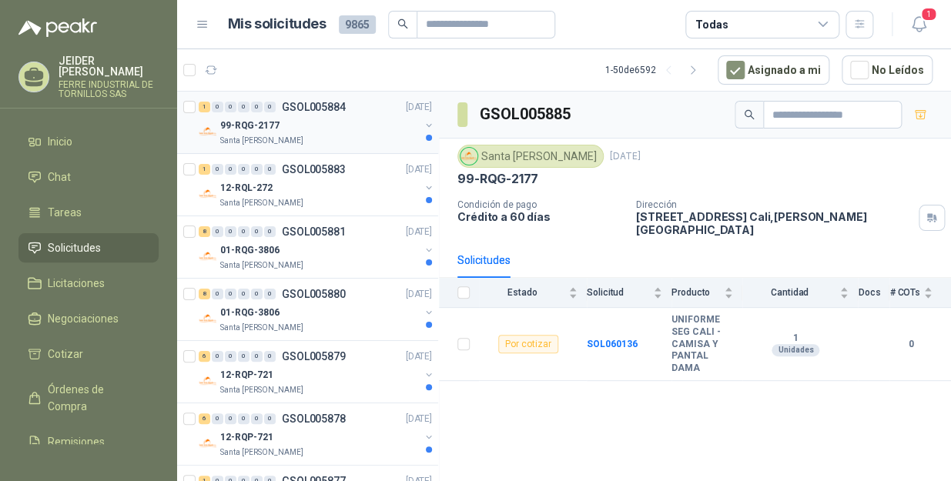
click at [377, 123] on div "99-RQG-2177" at bounding box center [319, 125] width 199 height 18
click at [280, 70] on icon "button" at bounding box center [279, 69] width 9 height 9
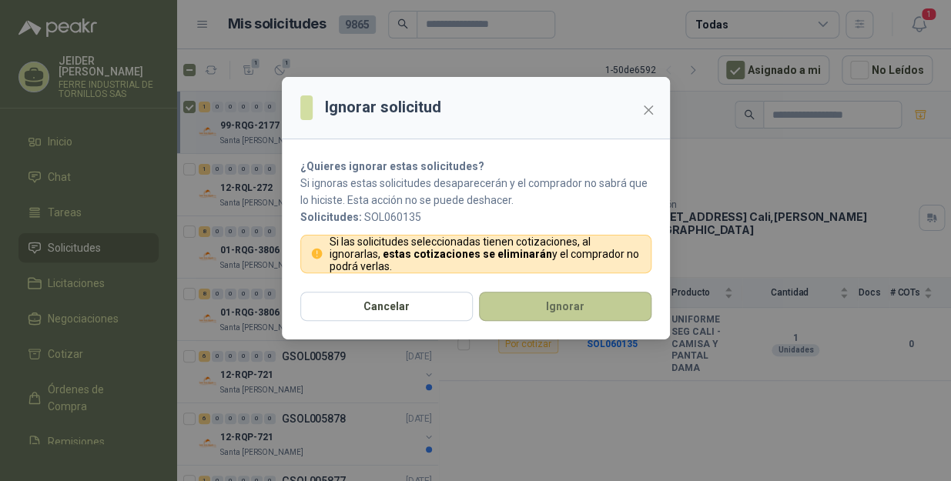
click at [541, 303] on button "Ignorar" at bounding box center [565, 306] width 173 height 29
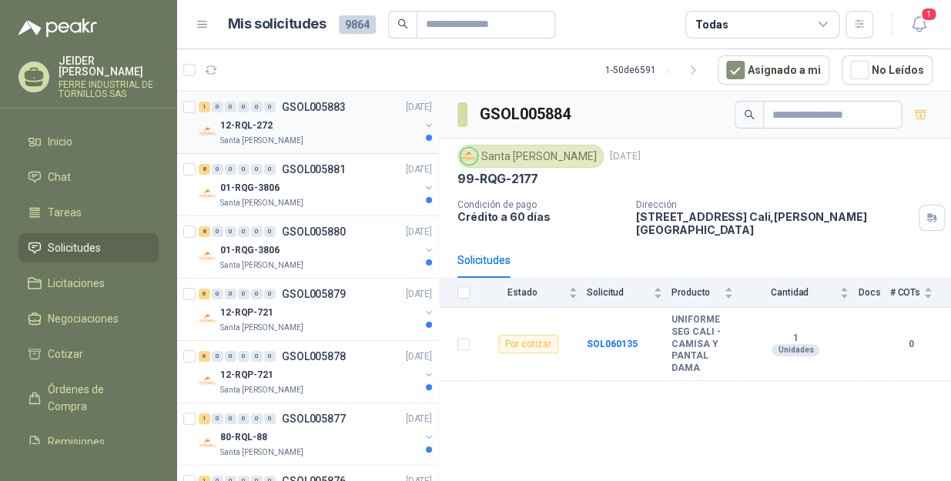
click at [315, 132] on div "12-RQL-272" at bounding box center [319, 125] width 199 height 18
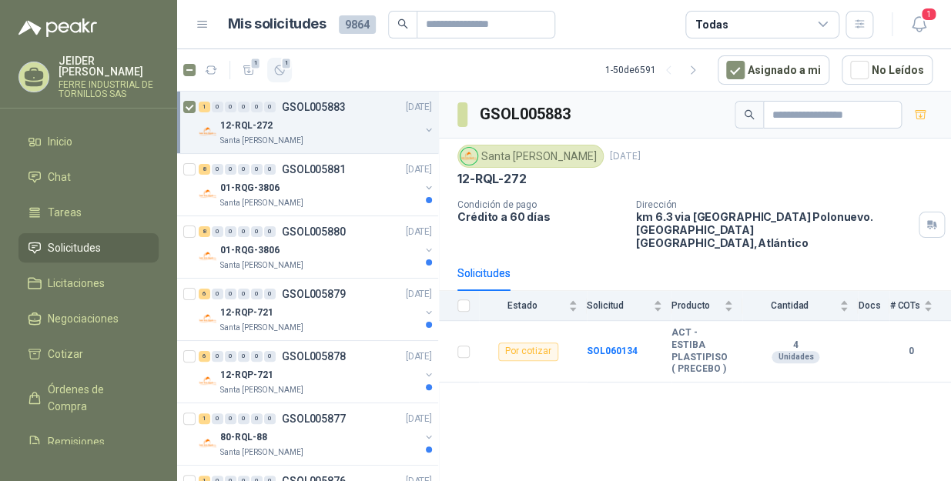
click at [285, 76] on icon "button" at bounding box center [279, 70] width 13 height 13
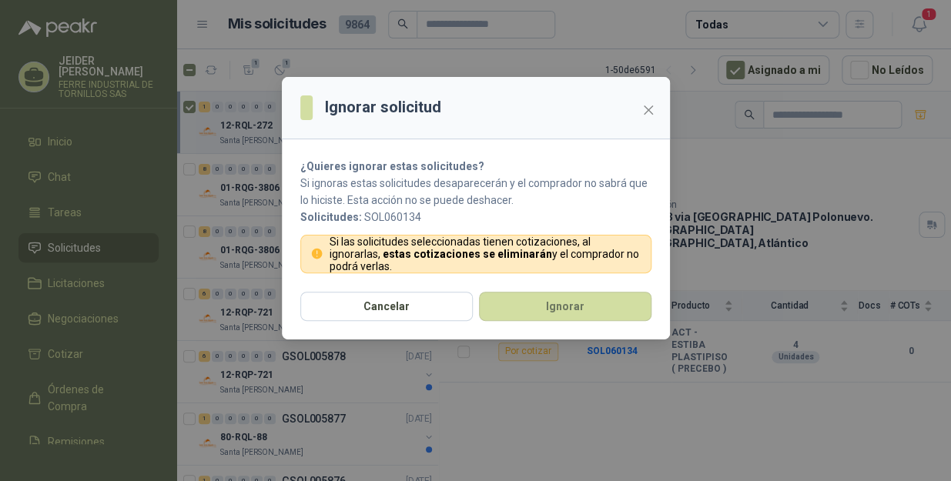
click at [541, 322] on div "Cancelar Ignorar" at bounding box center [476, 316] width 388 height 48
click at [545, 313] on button "Ignorar" at bounding box center [565, 306] width 173 height 29
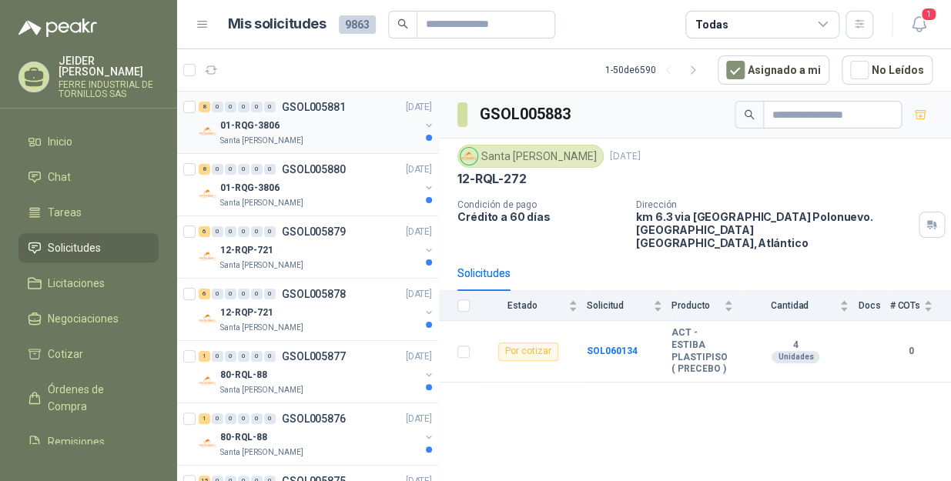
click at [336, 121] on div "01-RQG-3806" at bounding box center [319, 125] width 199 height 18
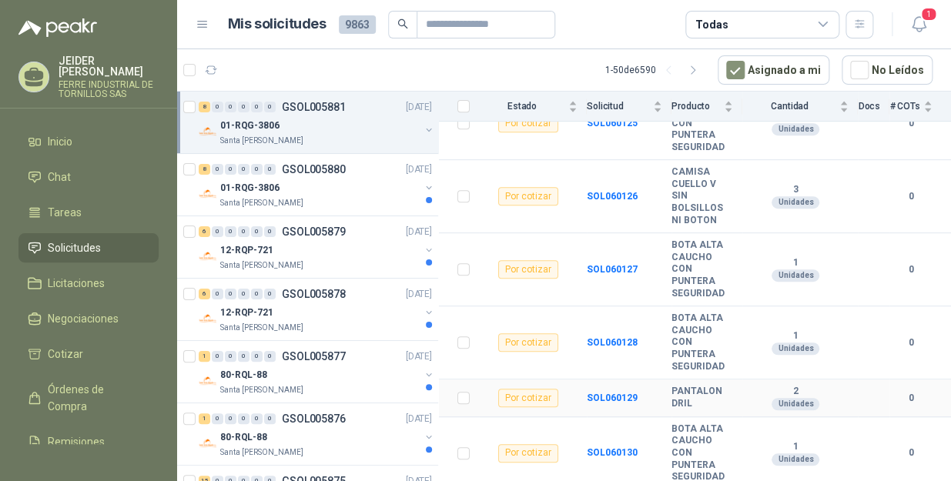
scroll to position [335, 0]
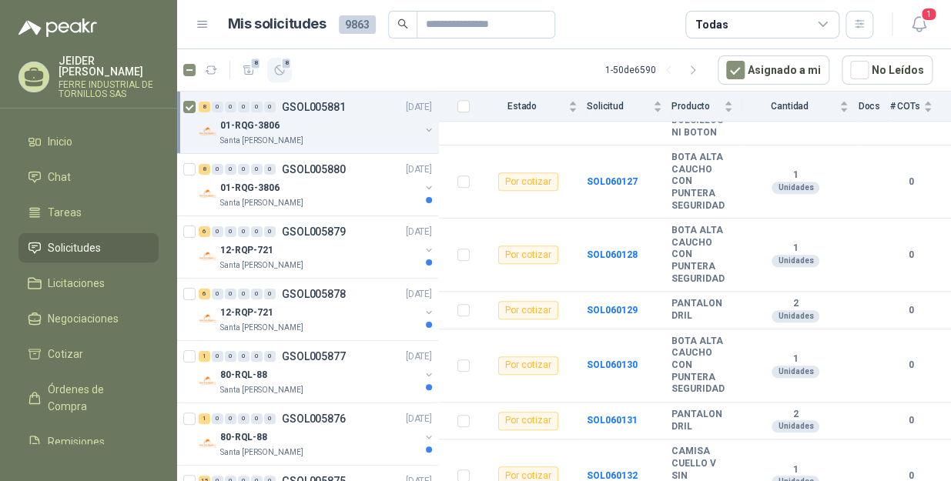
click at [284, 62] on span "8" at bounding box center [286, 63] width 11 height 12
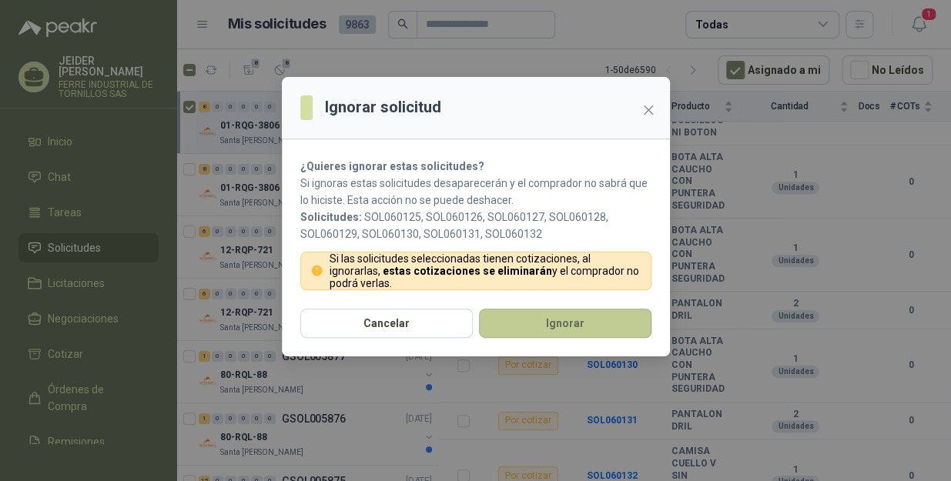
click at [564, 332] on button "Ignorar" at bounding box center [565, 323] width 173 height 29
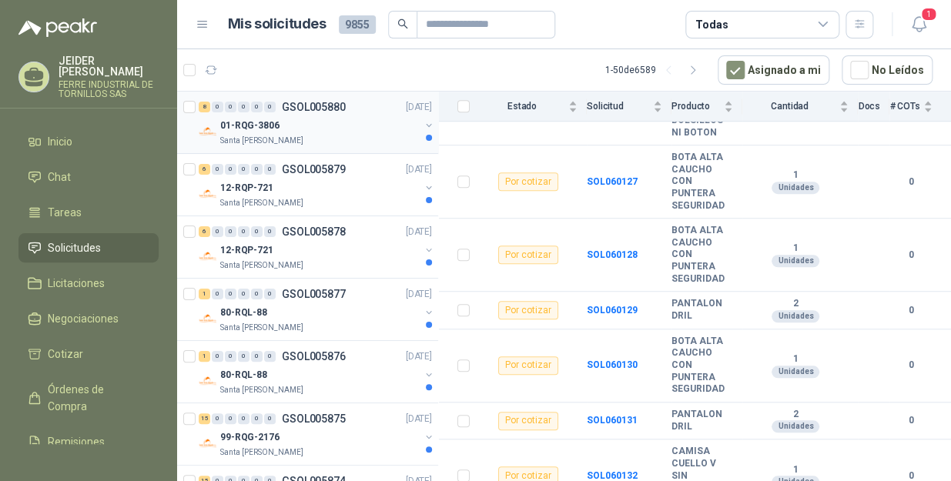
click at [331, 125] on div "01-RQG-3806" at bounding box center [319, 125] width 199 height 18
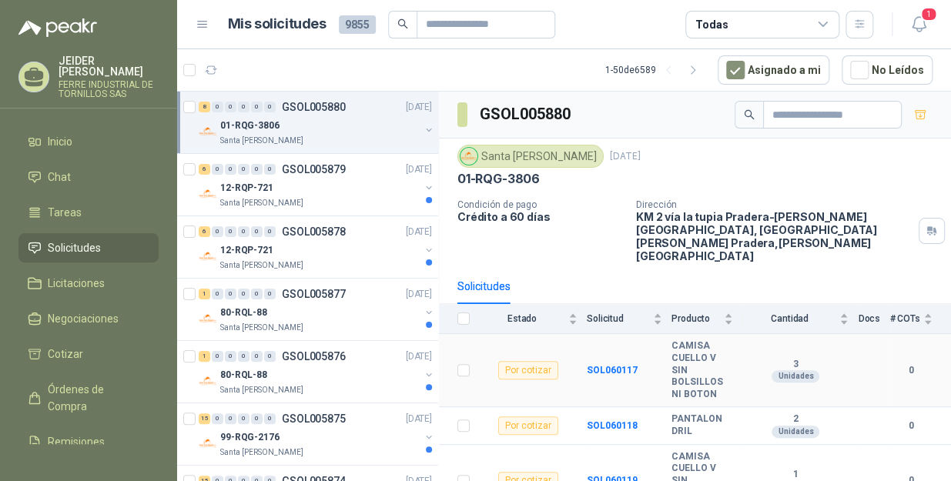
scroll to position [335, 0]
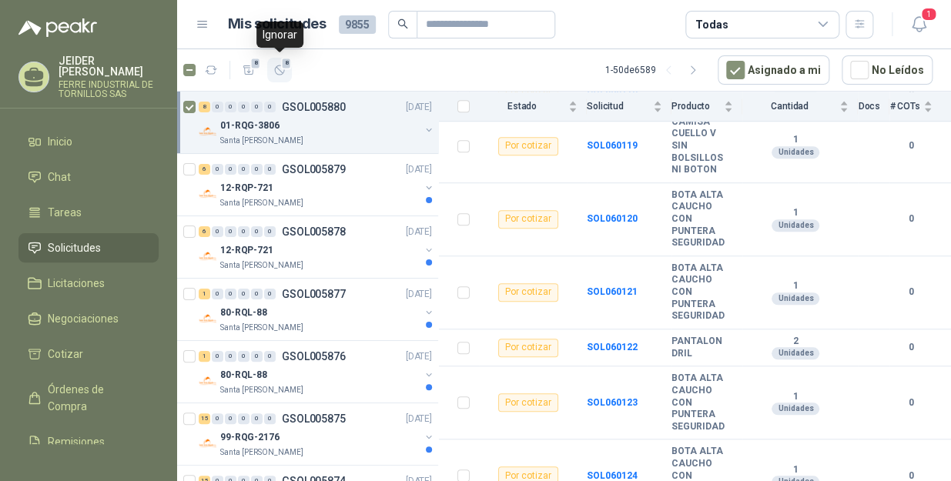
click at [283, 72] on icon "button" at bounding box center [279, 69] width 9 height 9
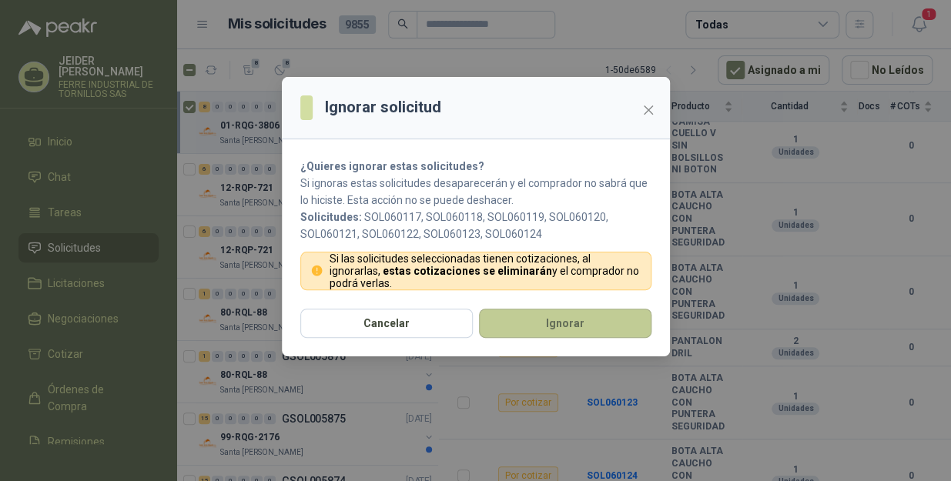
click at [518, 332] on button "Ignorar" at bounding box center [565, 323] width 173 height 29
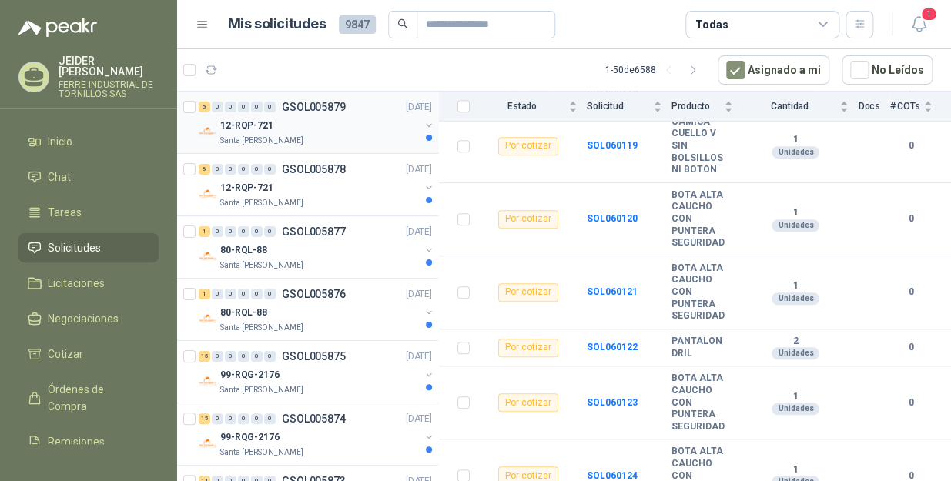
click at [290, 132] on div "12-RQP-721" at bounding box center [319, 125] width 199 height 18
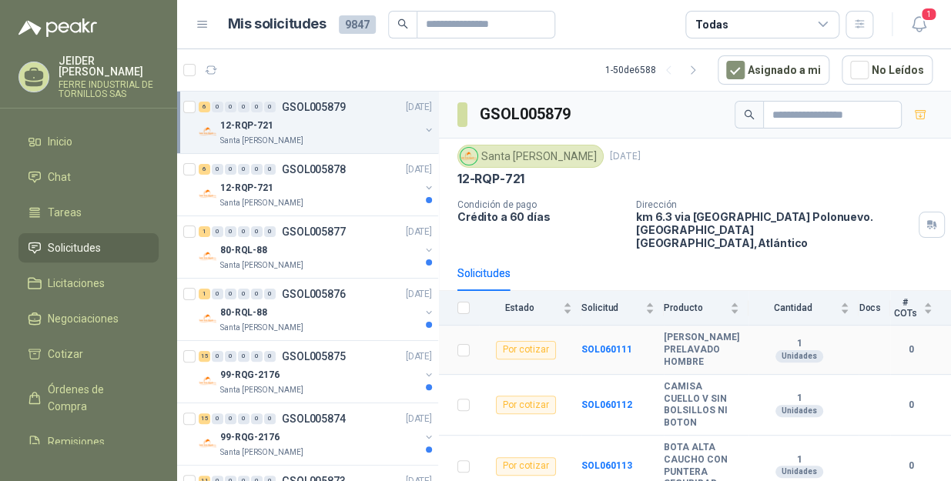
scroll to position [165, 0]
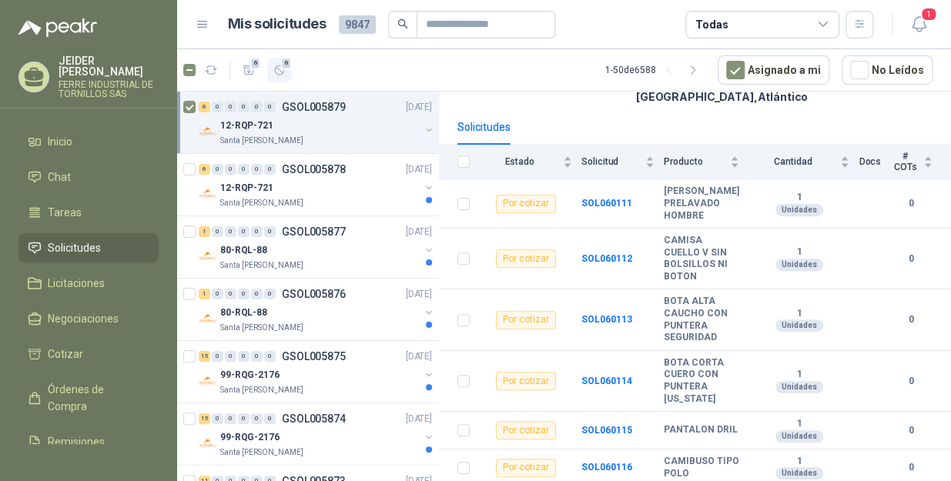
click at [279, 78] on button "6" at bounding box center [279, 70] width 25 height 25
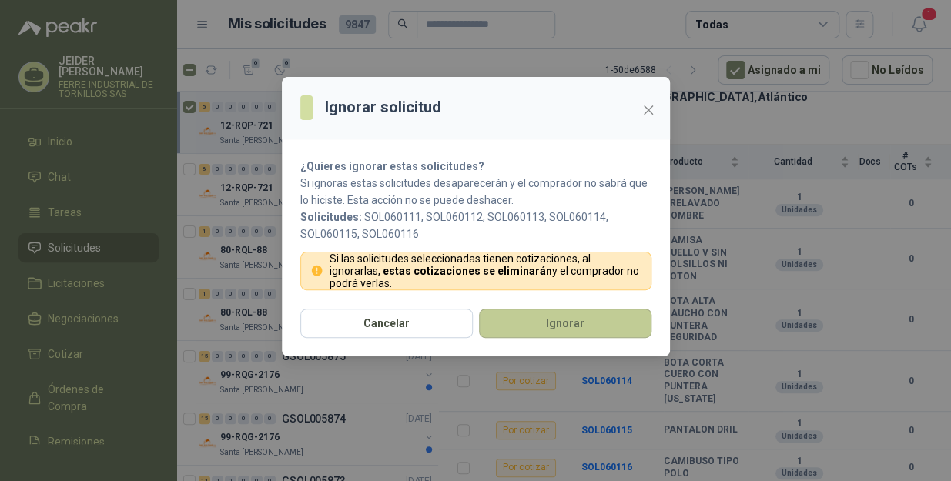
click at [542, 334] on button "Ignorar" at bounding box center [565, 323] width 173 height 29
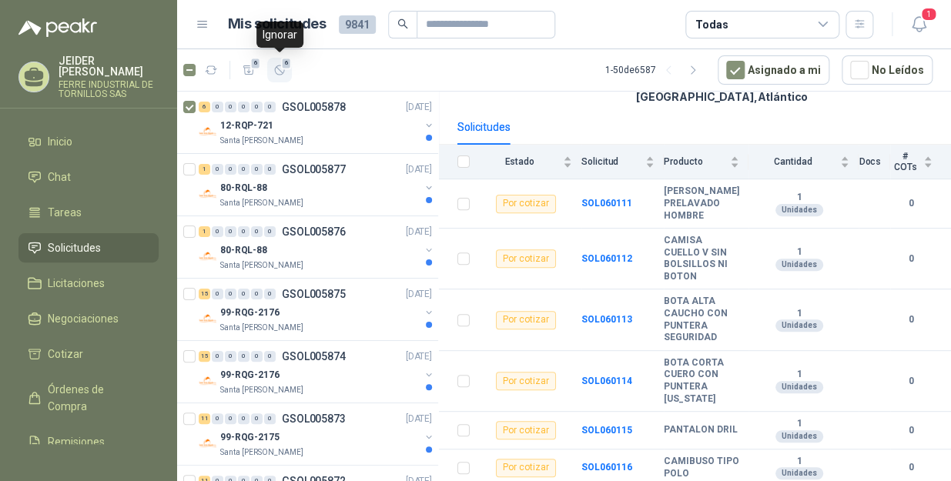
click at [286, 69] on button "6" at bounding box center [279, 70] width 25 height 25
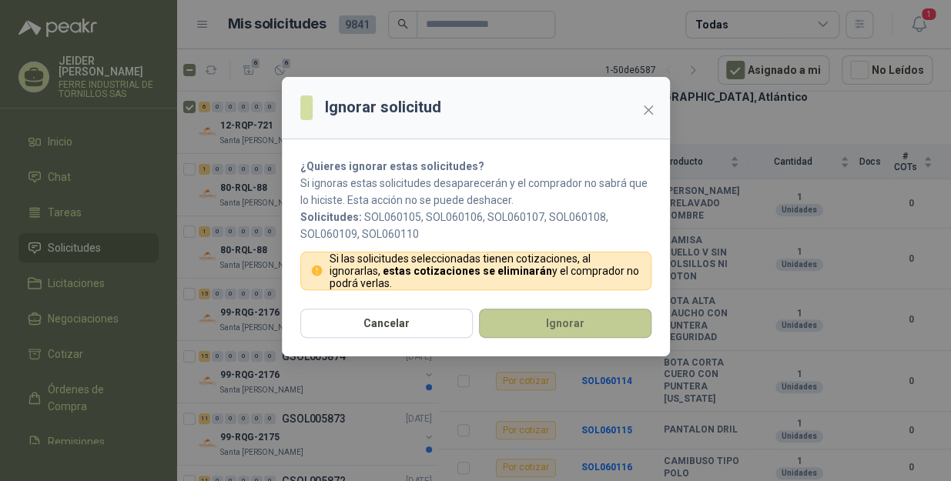
click at [532, 314] on button "Ignorar" at bounding box center [565, 323] width 173 height 29
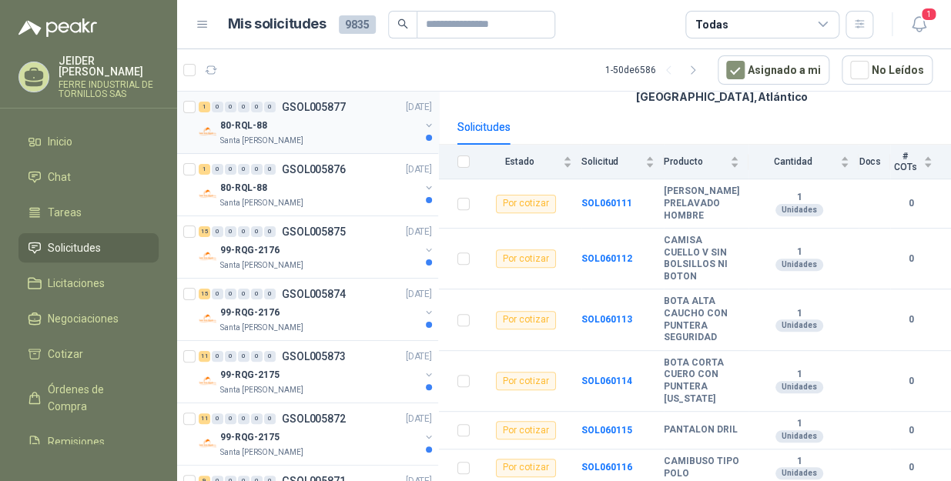
click at [269, 137] on p "Santa [PERSON_NAME]" at bounding box center [261, 141] width 83 height 12
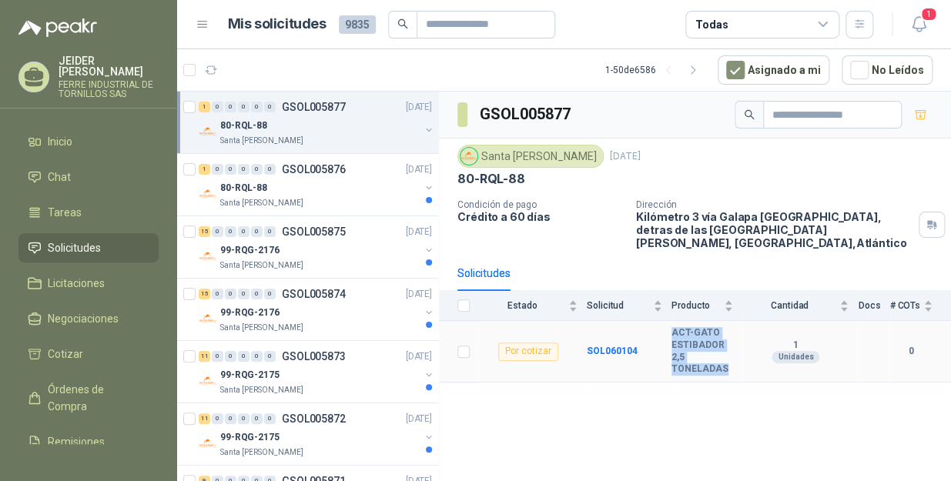
drag, startPoint x: 729, startPoint y: 374, endPoint x: 664, endPoint y: 343, distance: 72.7
click at [664, 343] on tr "Por cotizar SOL060104 ACT-GATO ESTIBADOR 2,5 TONELADAS 1 Unidades 0" at bounding box center [695, 351] width 512 height 61
copy tr "ACT-GATO ESTIBADOR 2,5 TONELADAS"
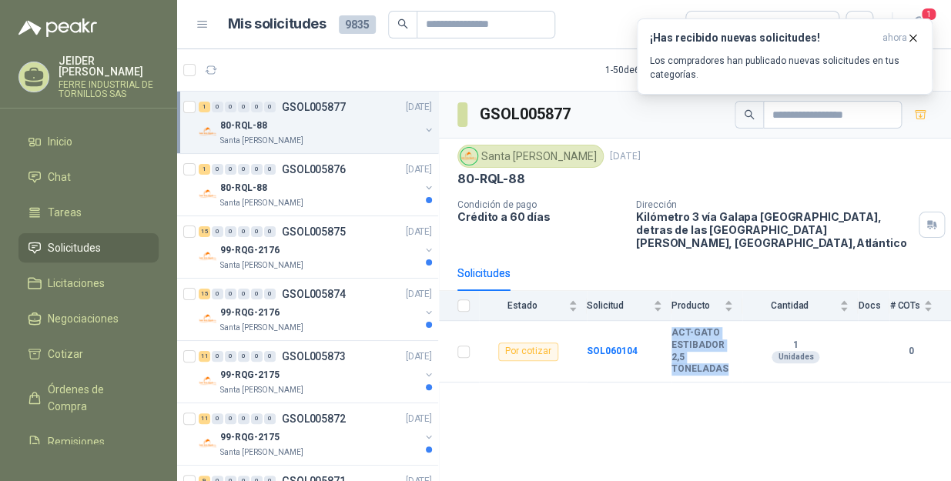
click at [82, 240] on span "Solicitudes" at bounding box center [74, 248] width 53 height 17
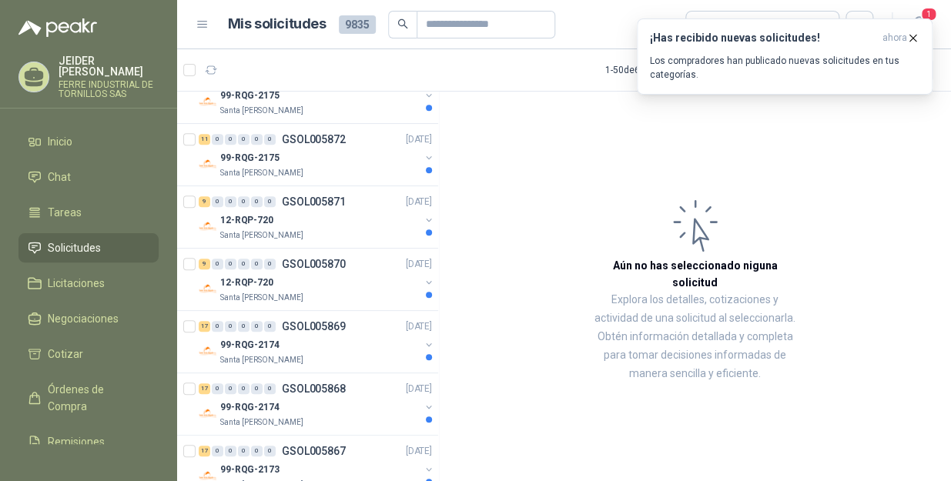
scroll to position [700, 0]
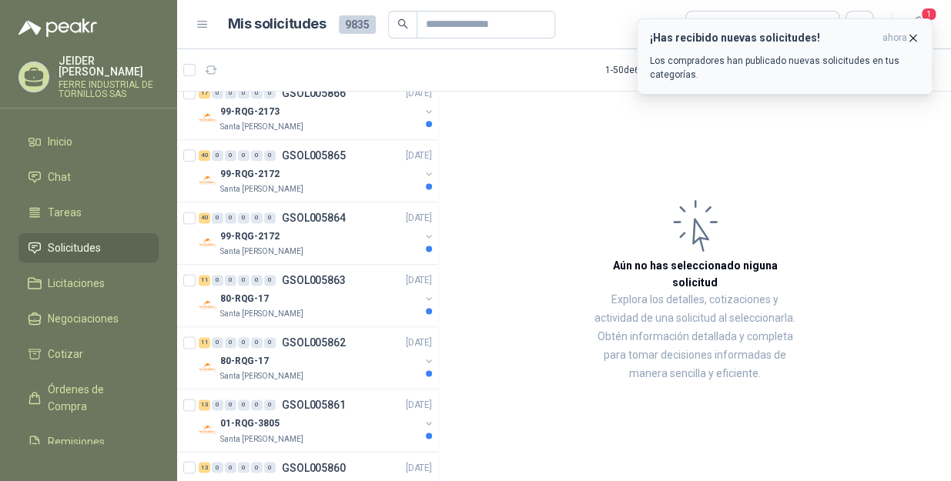
click at [914, 37] on icon "button" at bounding box center [913, 38] width 13 height 13
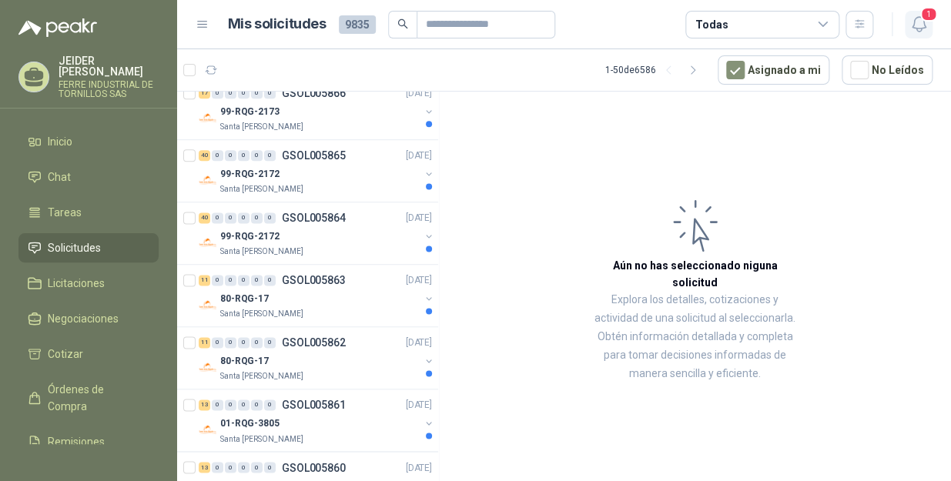
click at [921, 22] on icon "button" at bounding box center [919, 24] width 19 height 19
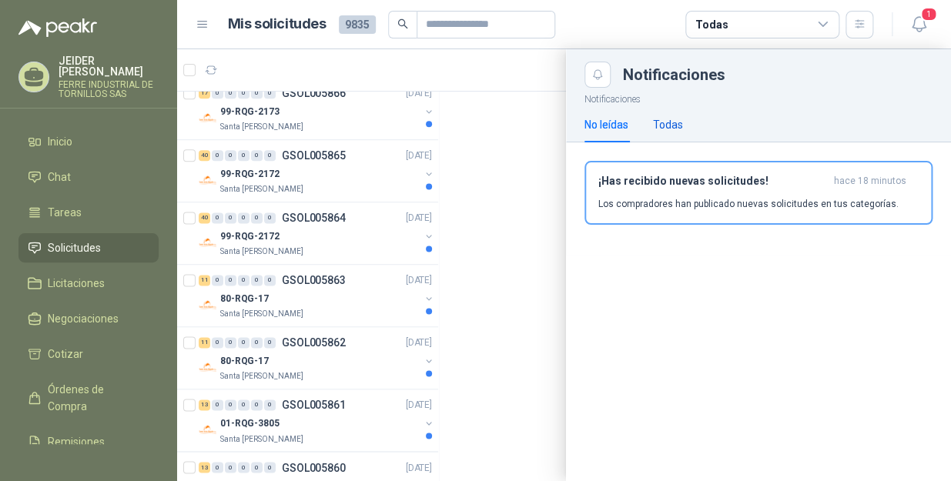
click at [676, 123] on div "Todas" at bounding box center [668, 124] width 30 height 17
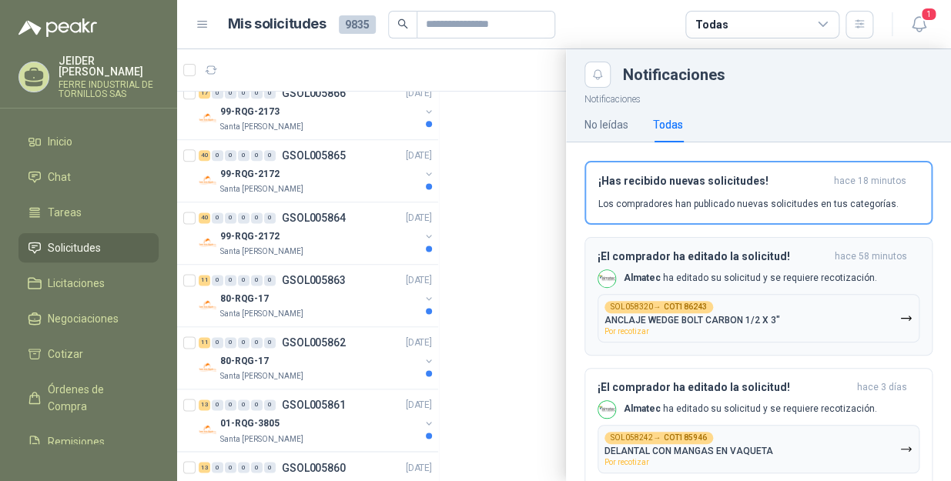
click at [780, 274] on p "Almatec ha editado su solicitud y se requiere recotización." at bounding box center [750, 278] width 253 height 13
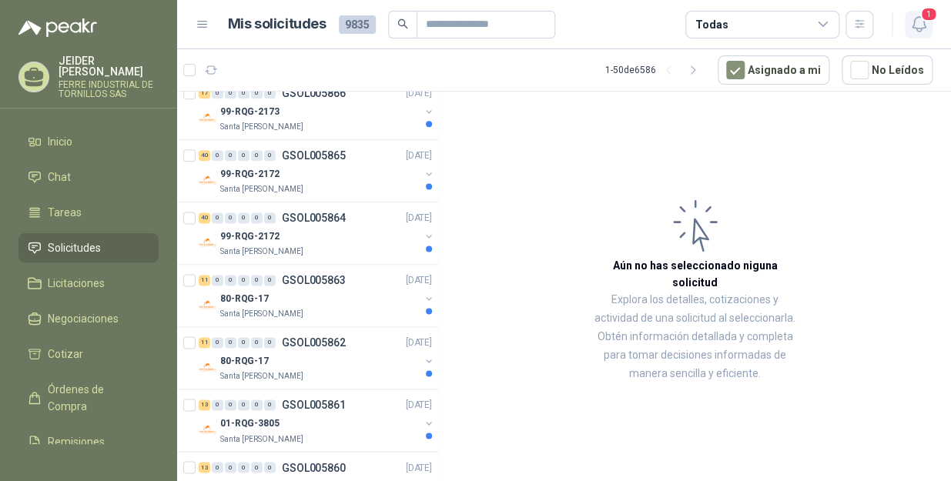
click at [916, 36] on button "1" at bounding box center [919, 25] width 28 height 28
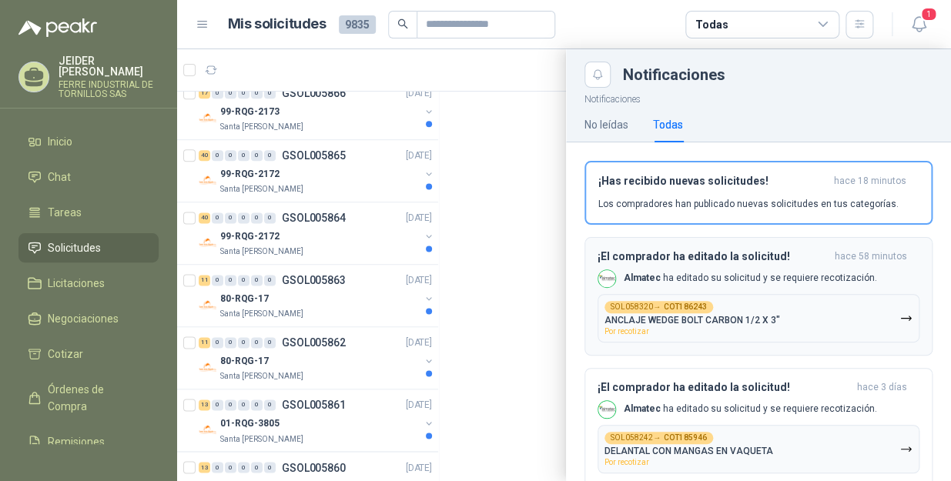
click at [694, 266] on div "¡El comprador ha editado la solicitud! hace 58 minutos Almatec ha editado su so…" at bounding box center [759, 296] width 322 height 92
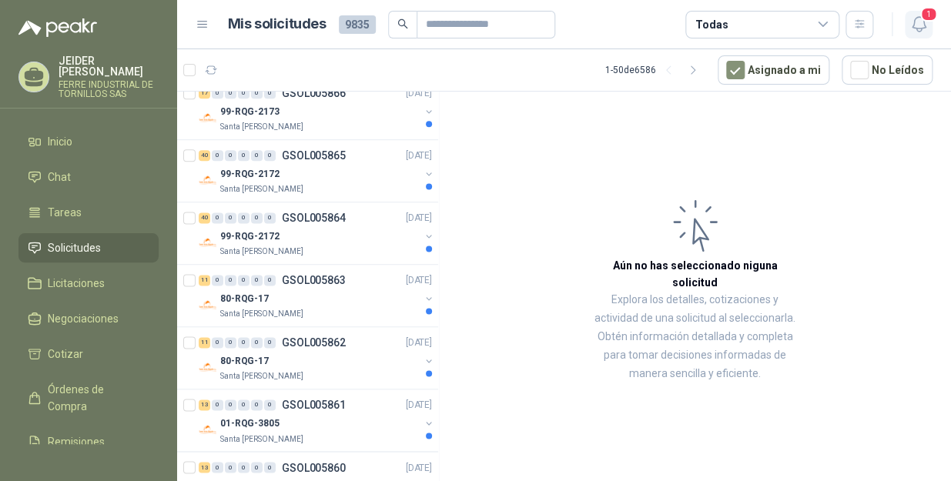
click at [913, 22] on icon "button" at bounding box center [918, 24] width 13 height 15
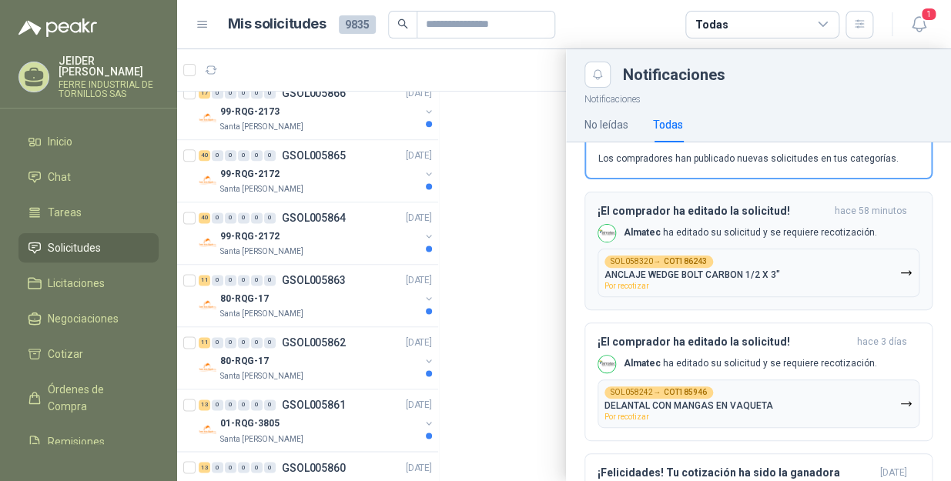
scroll to position [69, 0]
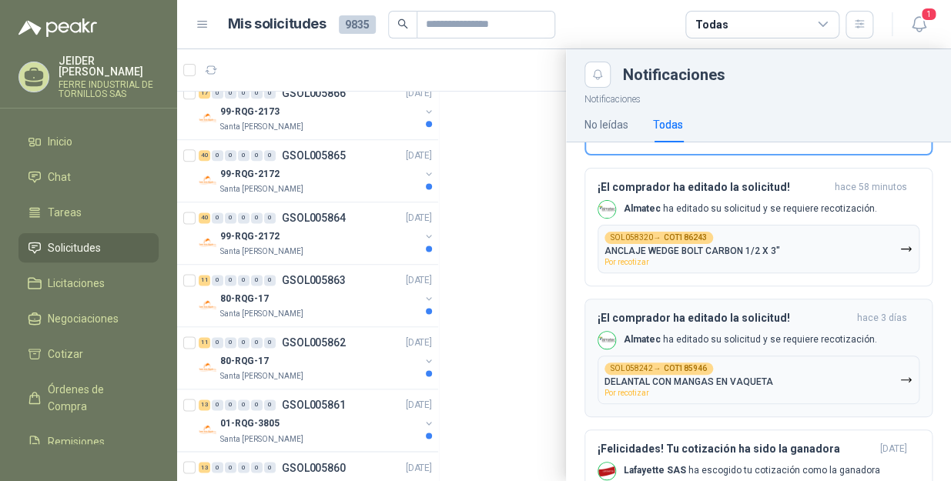
click at [807, 323] on h3 "¡El comprador ha editado la solicitud!" at bounding box center [724, 318] width 253 height 13
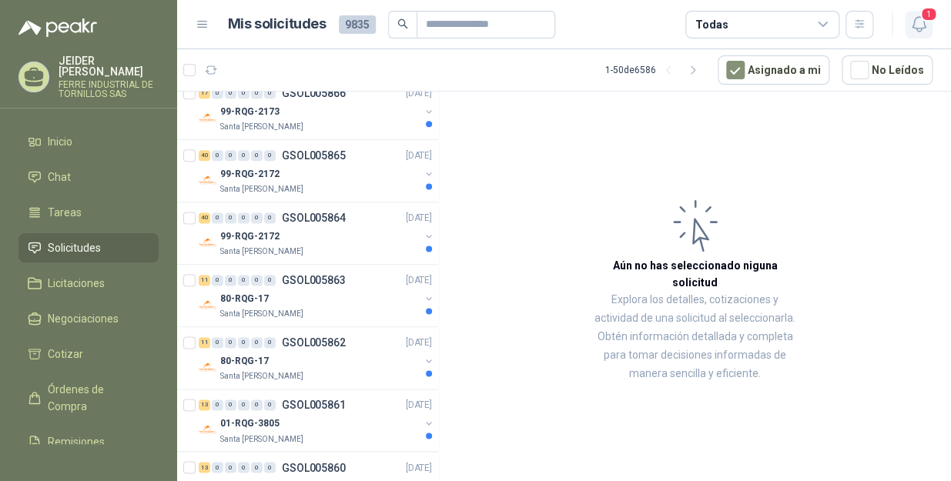
click at [923, 15] on span "1" at bounding box center [928, 14] width 17 height 15
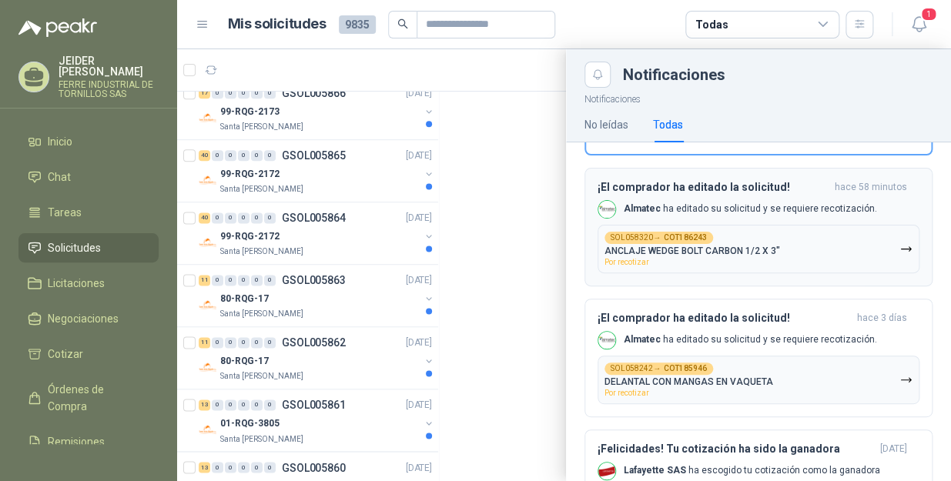
click at [632, 263] on span "Por recotizar" at bounding box center [627, 262] width 45 height 8
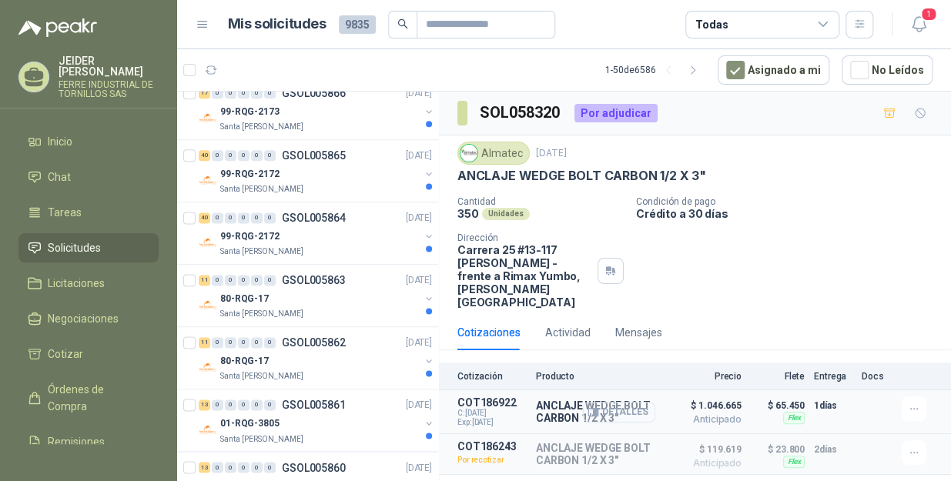
click at [602, 408] on button "Detalles" at bounding box center [619, 412] width 72 height 21
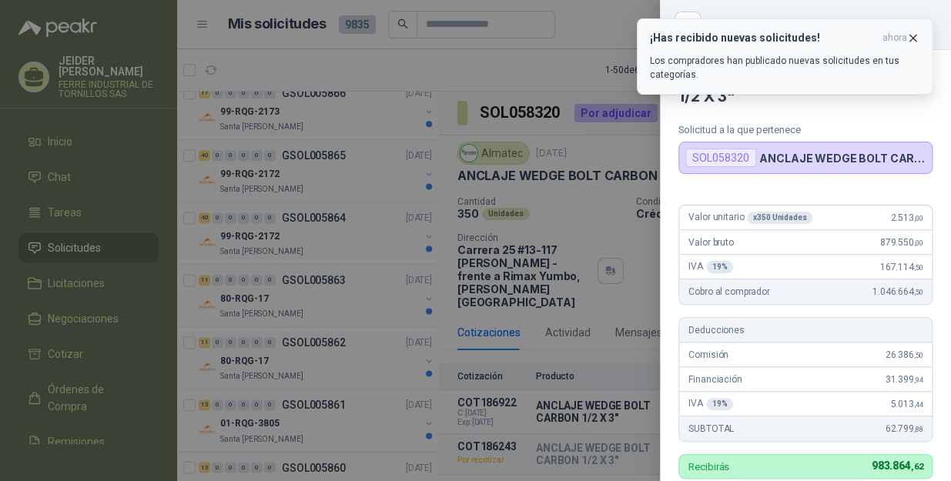
click at [916, 34] on icon "button" at bounding box center [913, 38] width 13 height 13
click at [921, 39] on button "¡Has recibido nuevas solicitudes! ahora Los compradores han publicado nuevas so…" at bounding box center [785, 56] width 296 height 76
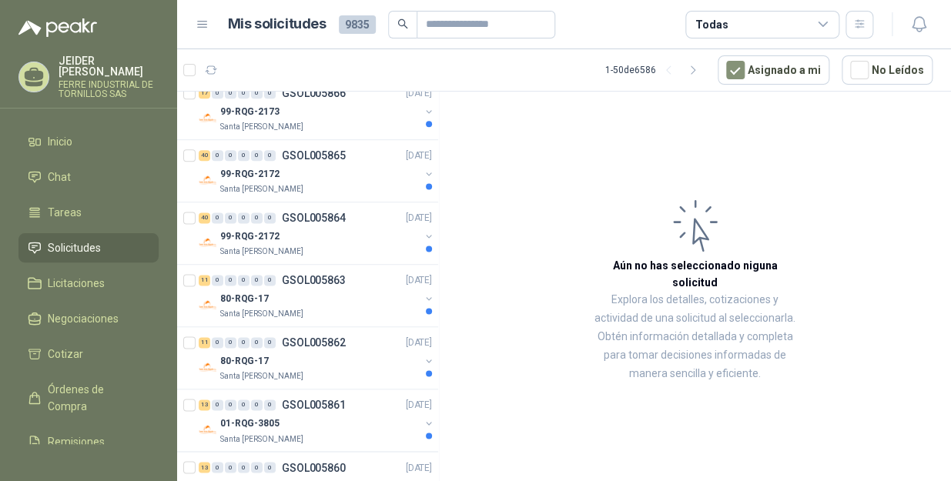
click at [545, 70] on article "1 - 50 de 6586 Asignado a mi No Leídos" at bounding box center [564, 70] width 774 height 42
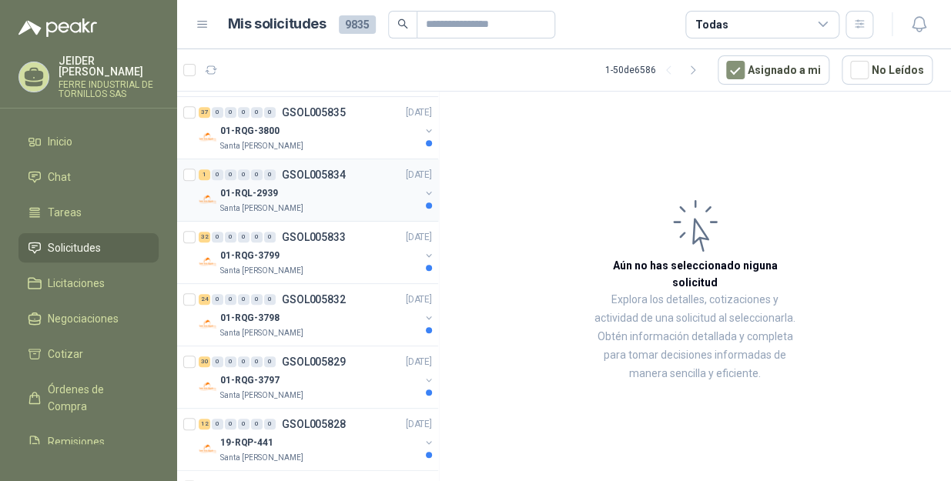
scroll to position [2391, 0]
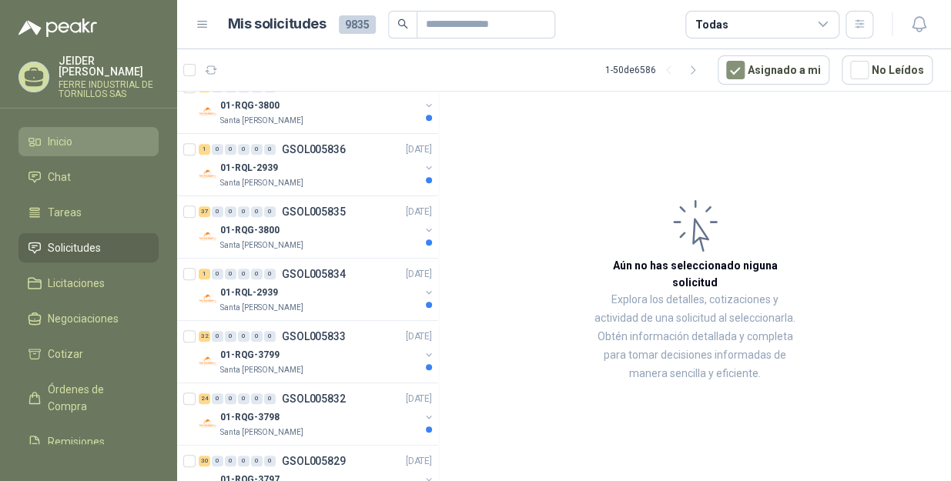
click at [96, 133] on li "Inicio" at bounding box center [89, 141] width 122 height 17
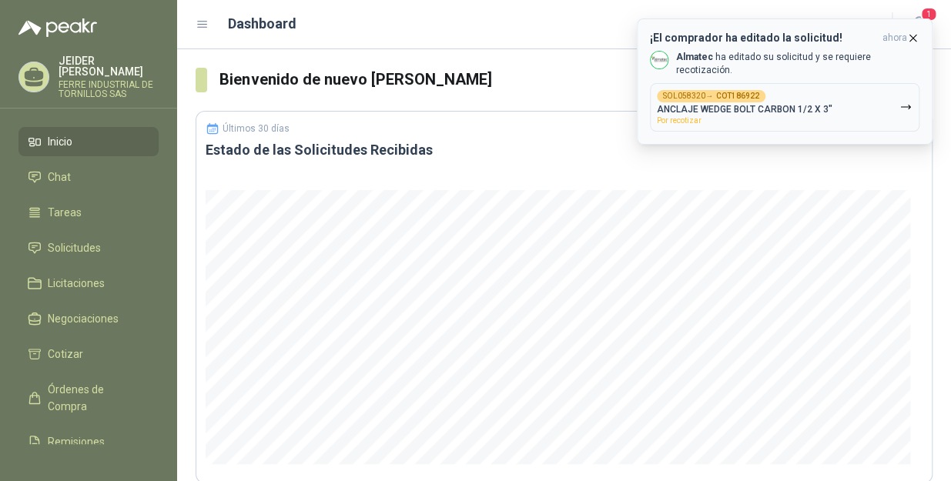
click at [689, 116] on span "Por recotizar" at bounding box center [679, 120] width 45 height 8
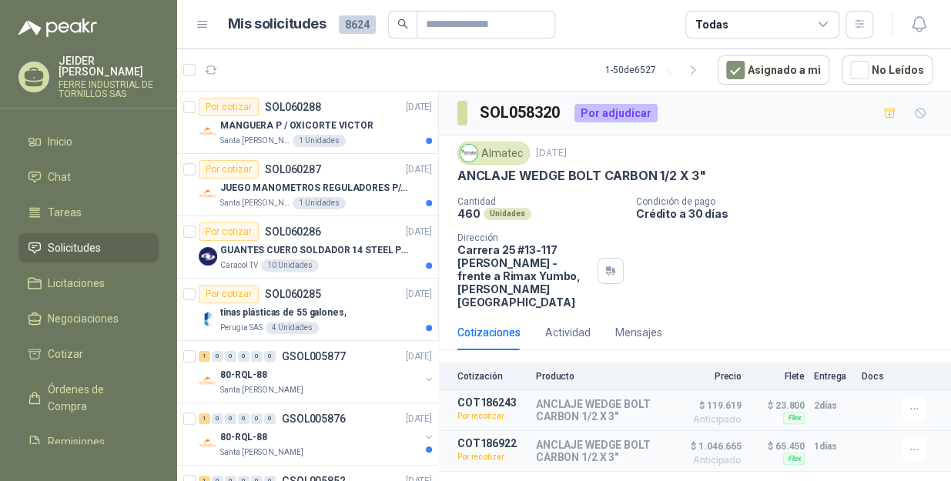
scroll to position [28, 0]
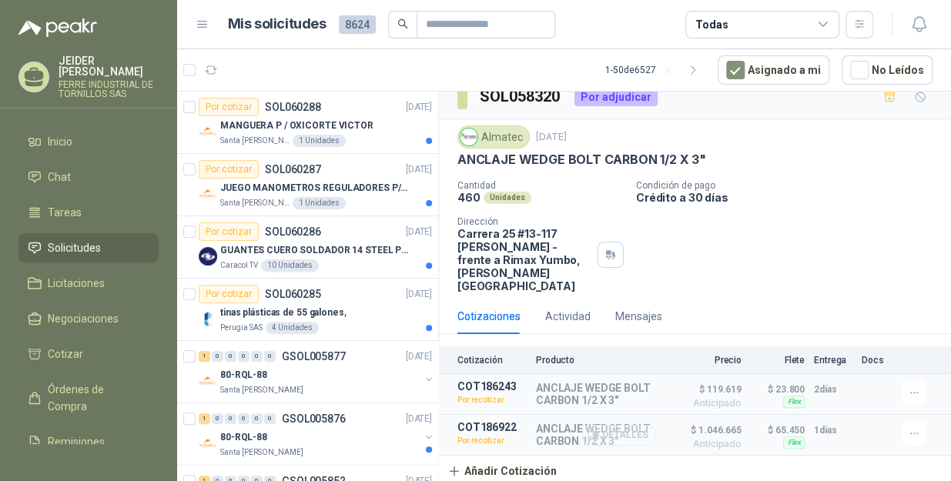
click at [608, 425] on button "Detalles" at bounding box center [619, 435] width 72 height 21
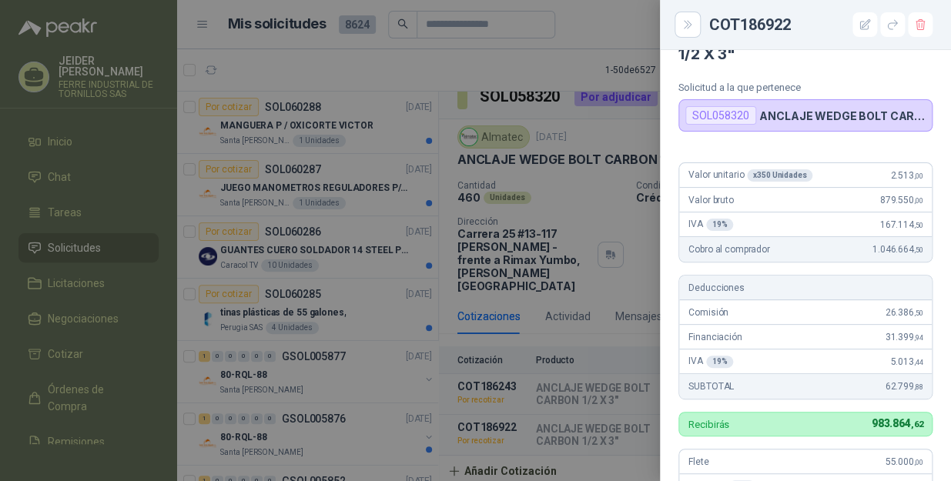
scroll to position [36, 0]
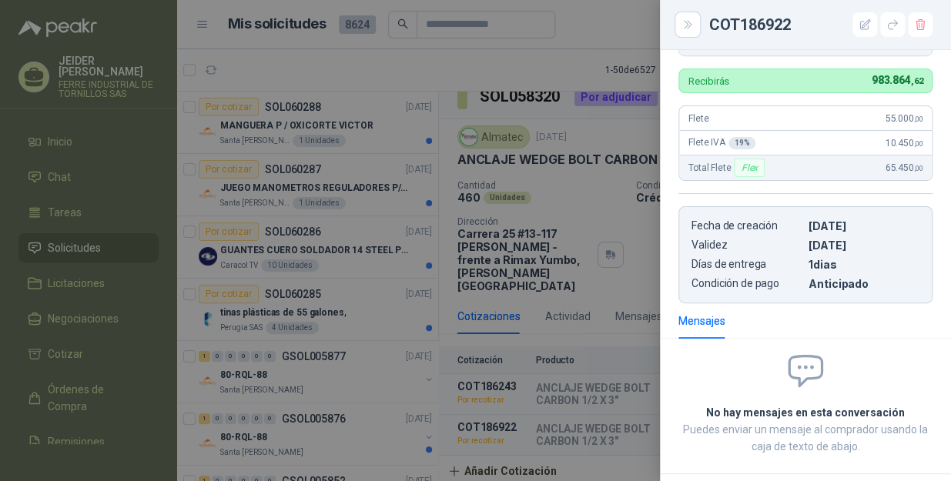
click at [515, 69] on div at bounding box center [475, 240] width 951 height 481
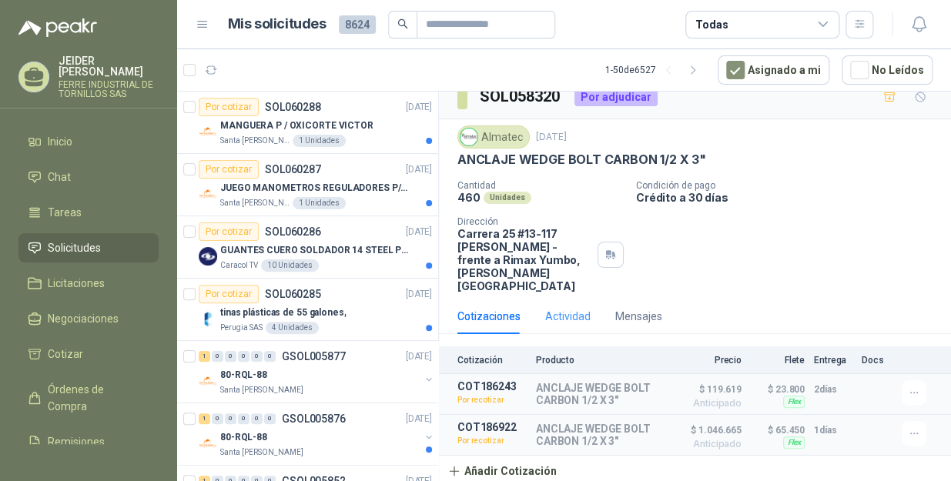
scroll to position [28, 0]
click at [510, 475] on button "Añadir Cotización" at bounding box center [502, 471] width 126 height 31
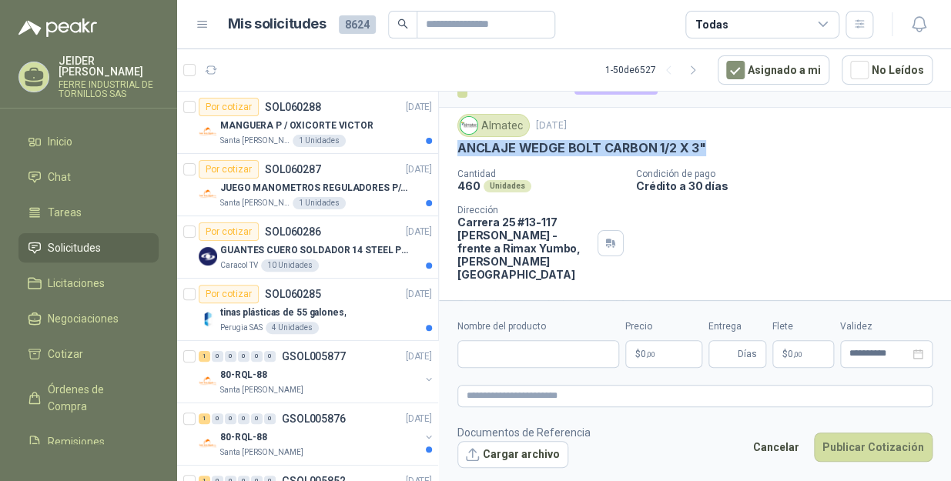
drag, startPoint x: 710, startPoint y: 142, endPoint x: 458, endPoint y: 146, distance: 251.9
click at [458, 146] on div "ANCLAJE WEDGE BOLT CARBON 1/2 X 3"" at bounding box center [694, 148] width 475 height 16
copy p "ANCLAJE WEDGE BOLT CARBON 1/2 X 3""
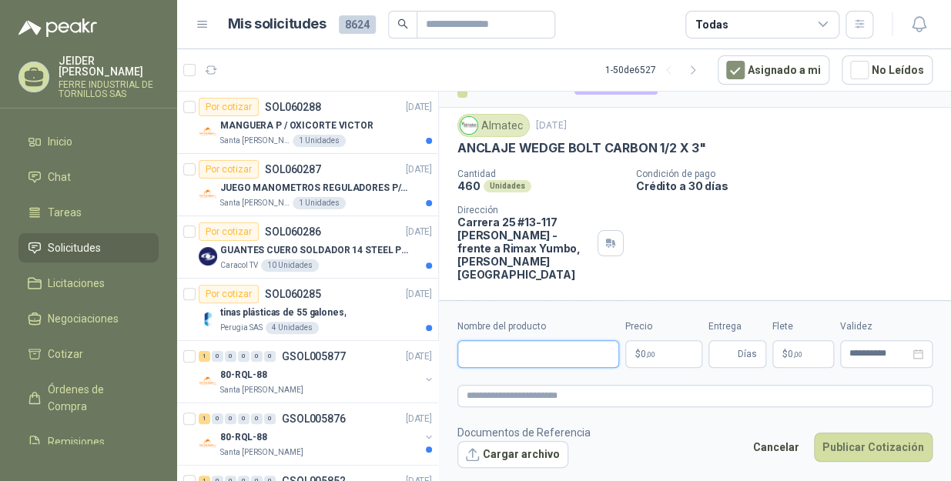
click at [521, 355] on input "Nombre del producto" at bounding box center [538, 354] width 162 height 28
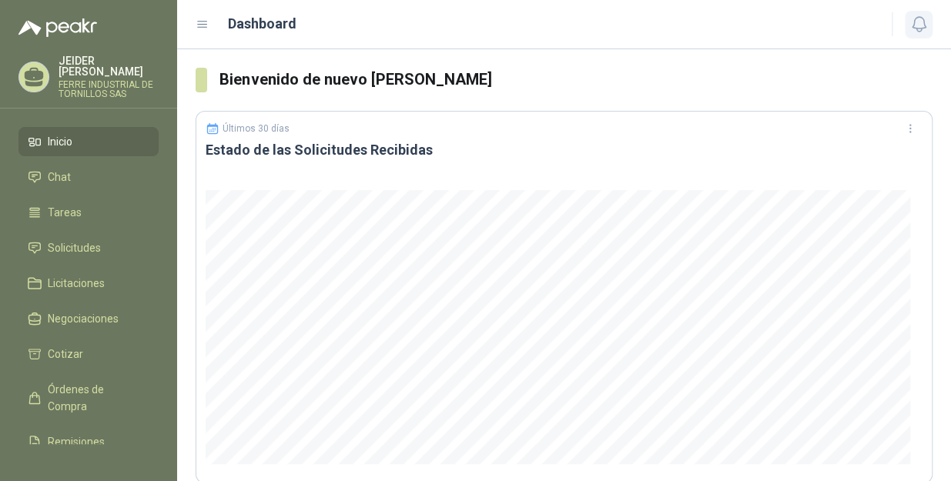
click at [915, 25] on icon "button" at bounding box center [919, 24] width 19 height 19
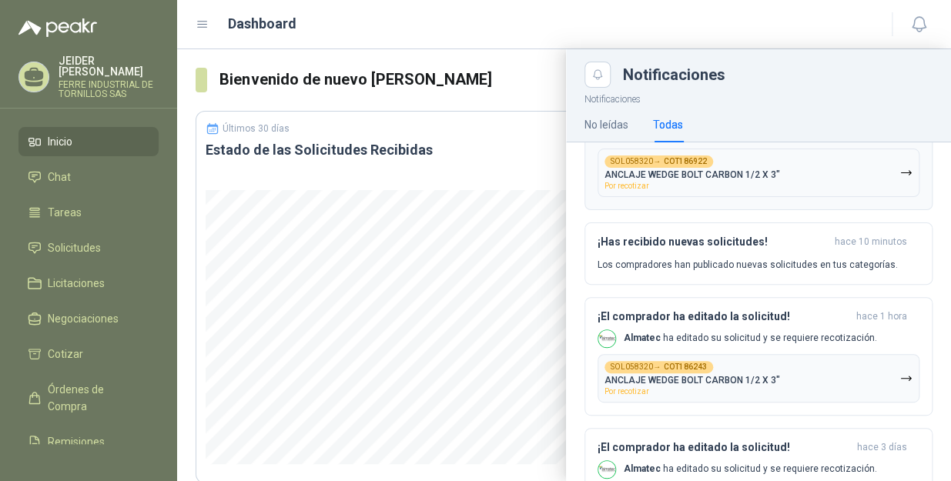
click at [759, 189] on div "SOL058320 → COT186922 ANCLAJE WEDGE BOLT CARBON 1/2 X 3" Por recotizar" at bounding box center [693, 173] width 176 height 35
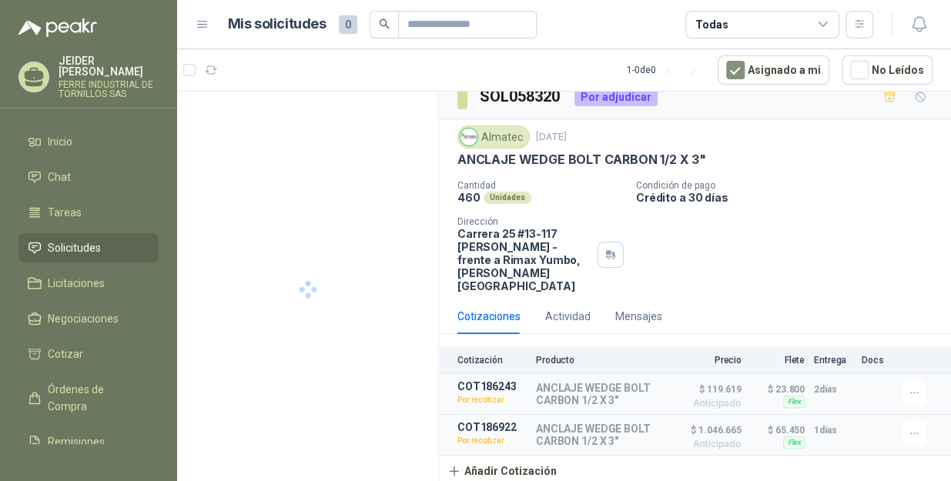
scroll to position [28, 0]
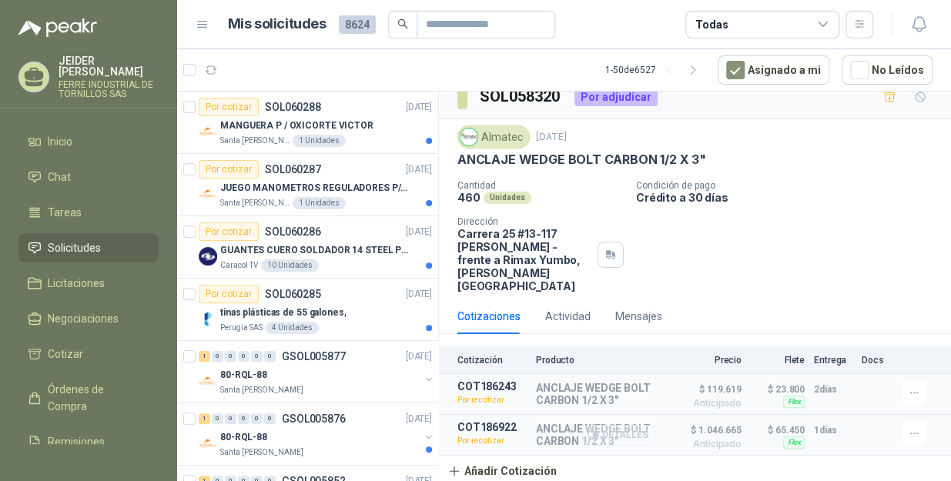
click at [616, 428] on button "Detalles" at bounding box center [619, 435] width 72 height 21
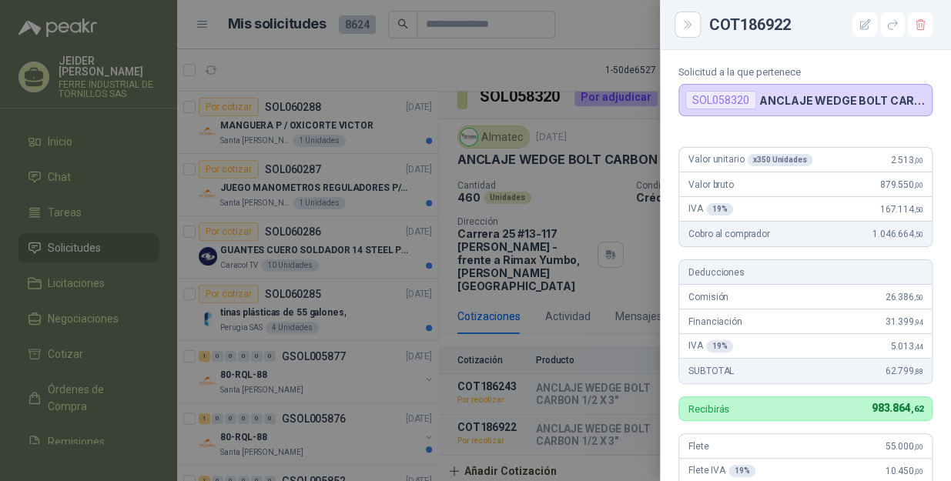
scroll to position [0, 0]
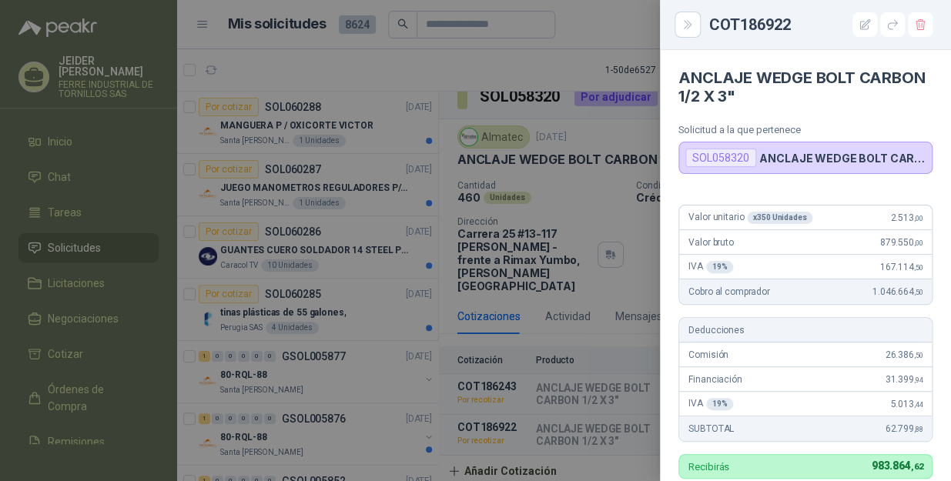
click at [531, 55] on div at bounding box center [475, 240] width 951 height 481
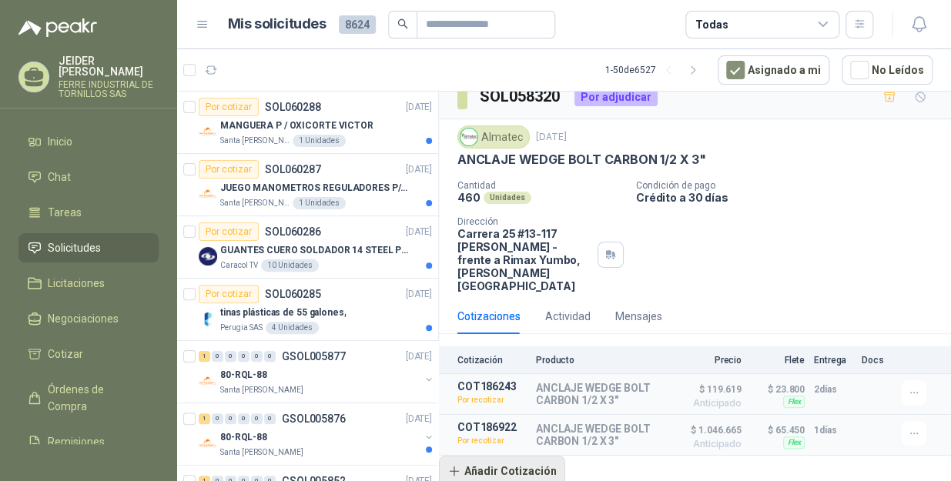
click at [497, 475] on button "Añadir Cotización" at bounding box center [502, 471] width 126 height 31
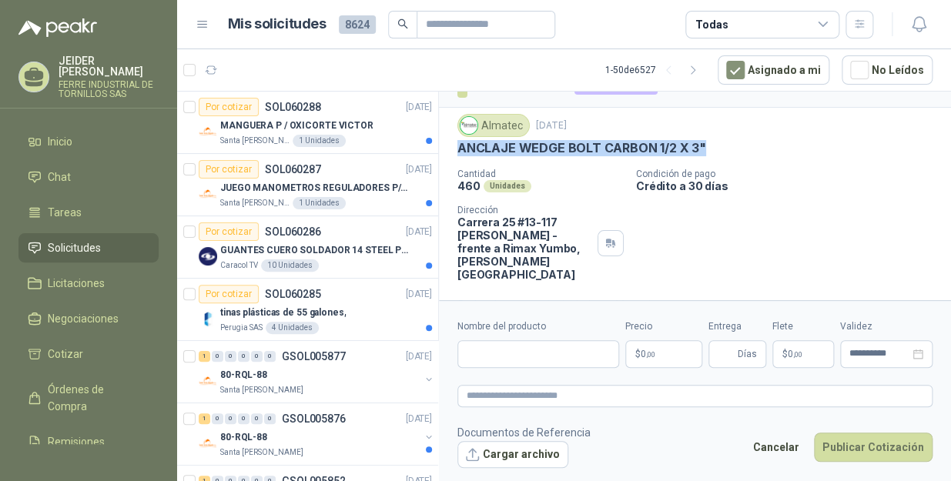
drag, startPoint x: 718, startPoint y: 154, endPoint x: 453, endPoint y: 154, distance: 264.9
click at [453, 154] on div "Almatec [DATE] ANCLAJE WEDGE BOLT CARBON 1/2 X 3" Cantidad 460 Unidades Condici…" at bounding box center [695, 197] width 512 height 179
copy p "ANCLAJE WEDGE BOLT CARBON 1/2 X 3""
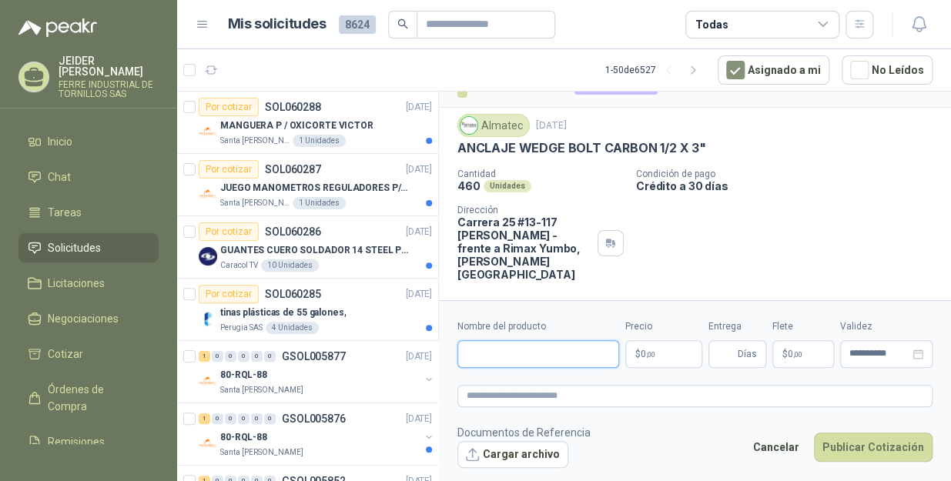
click at [545, 344] on input "Nombre del producto" at bounding box center [538, 354] width 162 height 28
paste input "**********"
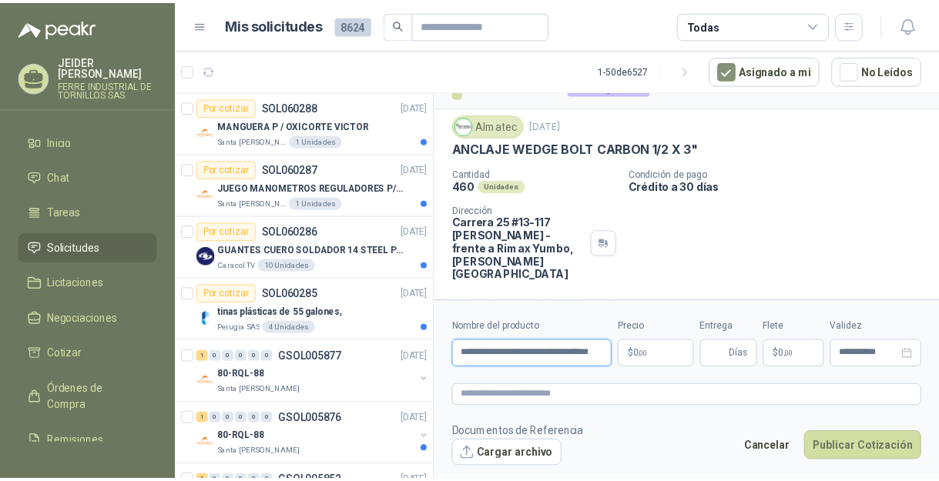
scroll to position [0, 27]
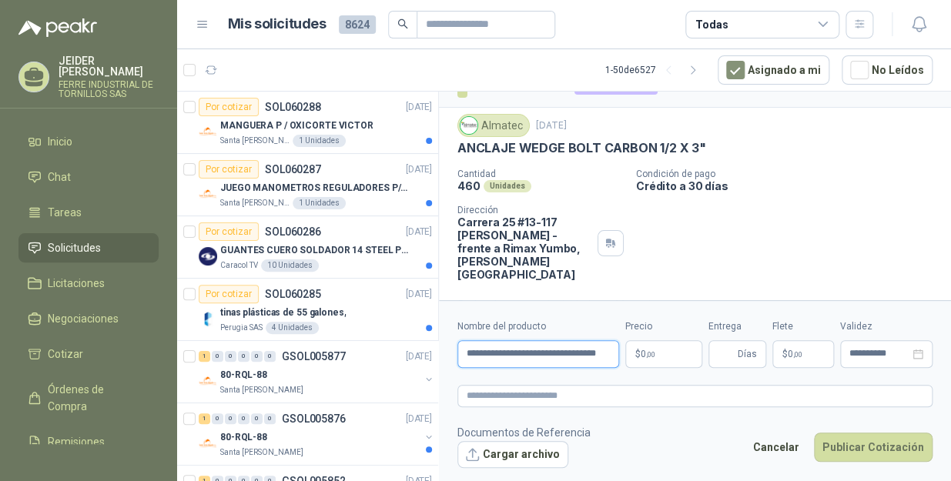
type input "**********"
click at [669, 349] on body "[PERSON_NAME] INDUSTRIAL DE TORNILLOS SAS Inicio Chat Tareas Solicitudes Licita…" at bounding box center [475, 240] width 951 height 481
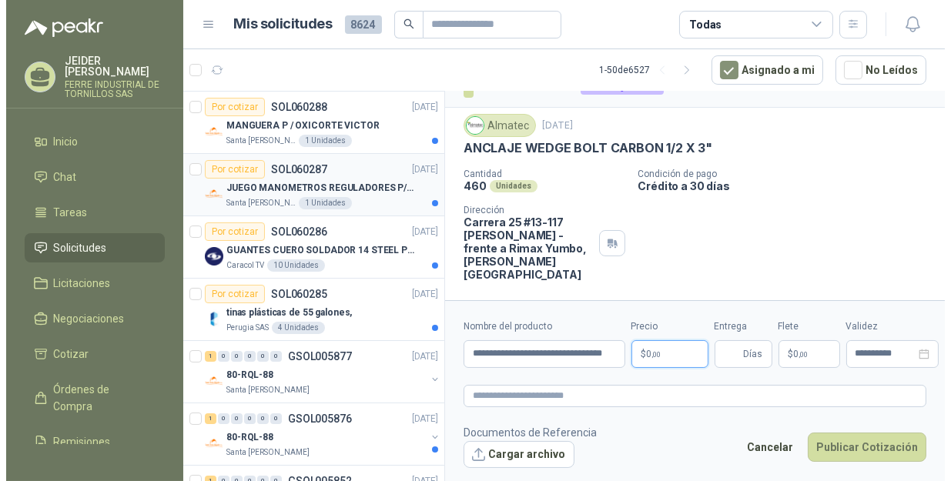
scroll to position [0, 0]
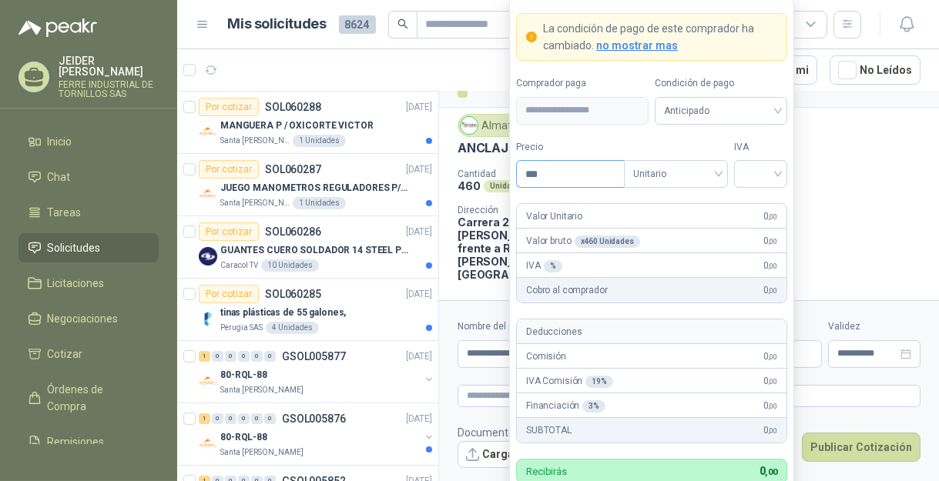
click at [565, 174] on input "***" at bounding box center [570, 174] width 107 height 26
type input "*******"
click at [744, 179] on input "search" at bounding box center [760, 172] width 35 height 23
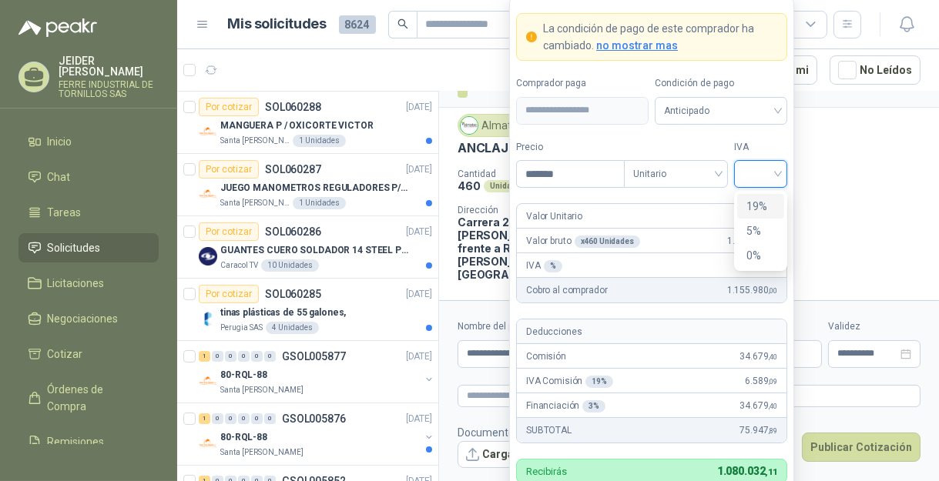
click at [762, 211] on div "19%" at bounding box center [760, 206] width 28 height 17
click at [849, 179] on p "Crédito a 30 días" at bounding box center [782, 185] width 301 height 13
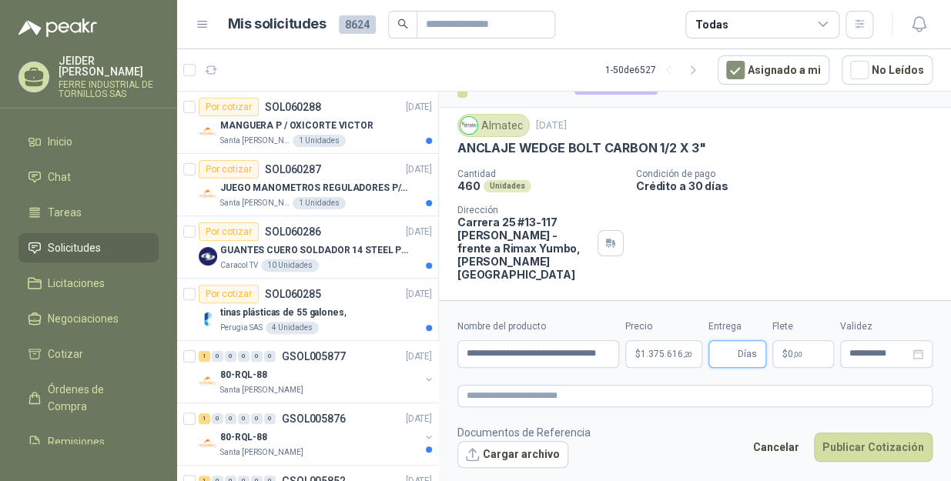
click at [718, 352] on input "Entrega" at bounding box center [726, 354] width 17 height 26
type input "*"
click at [808, 354] on p "$ 0 ,00" at bounding box center [804, 354] width 62 height 28
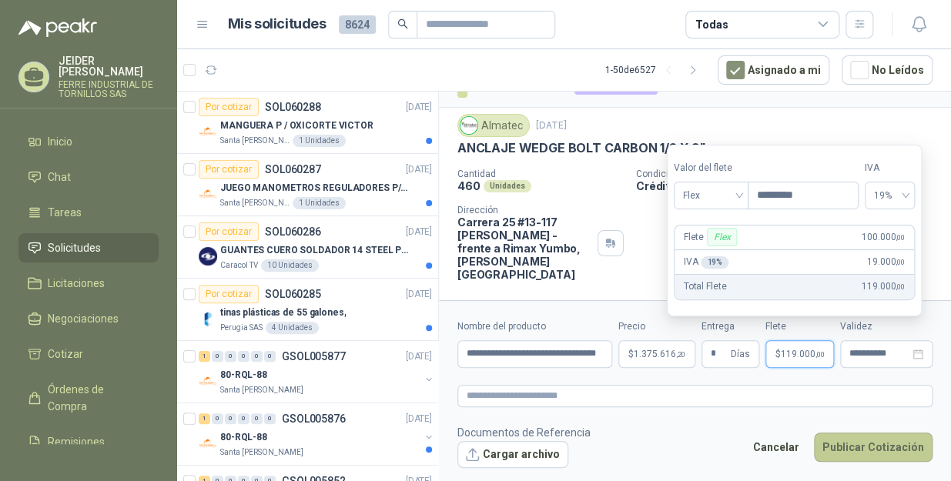
type input "*********"
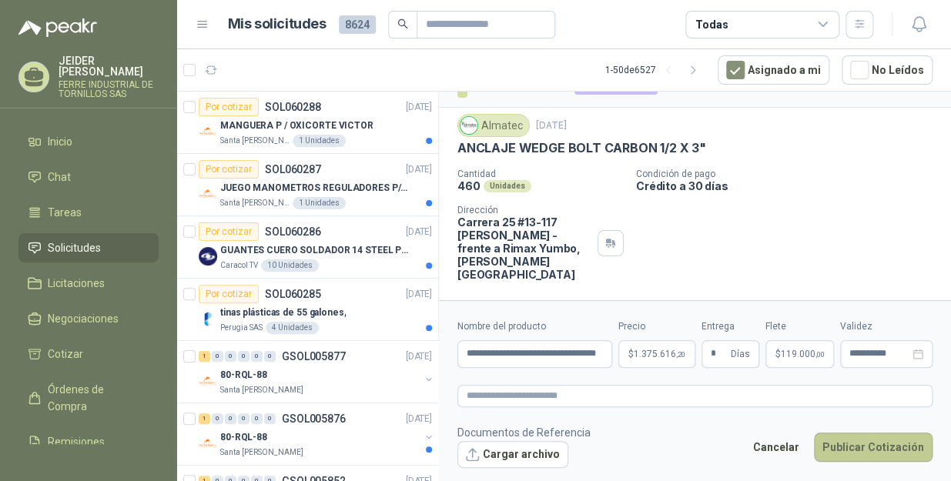
click at [886, 436] on button "Publicar Cotización" at bounding box center [873, 447] width 119 height 29
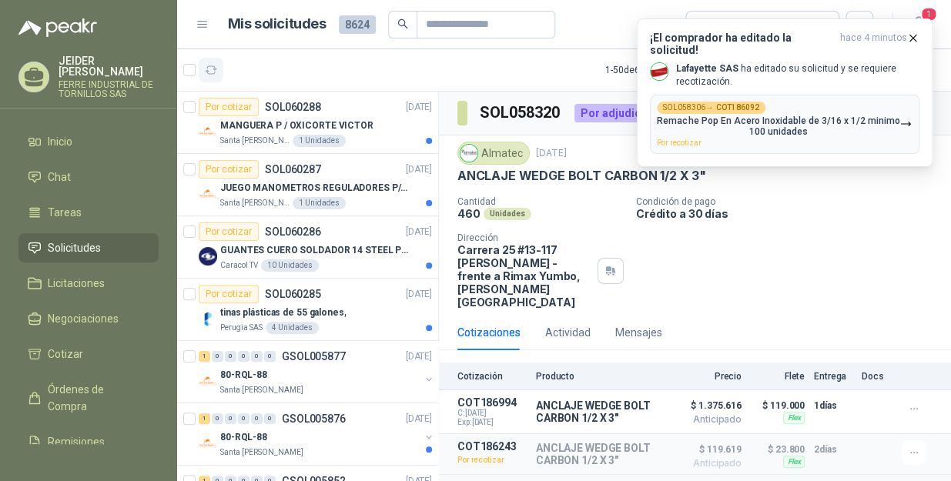
click at [214, 67] on icon "button" at bounding box center [211, 70] width 13 height 13
click at [850, 127] on div "SOL058306 → COT186092 Remache Pop En Acero Inoxidable de 3/16 x 1/2 minimo 100 …" at bounding box center [778, 124] width 243 height 45
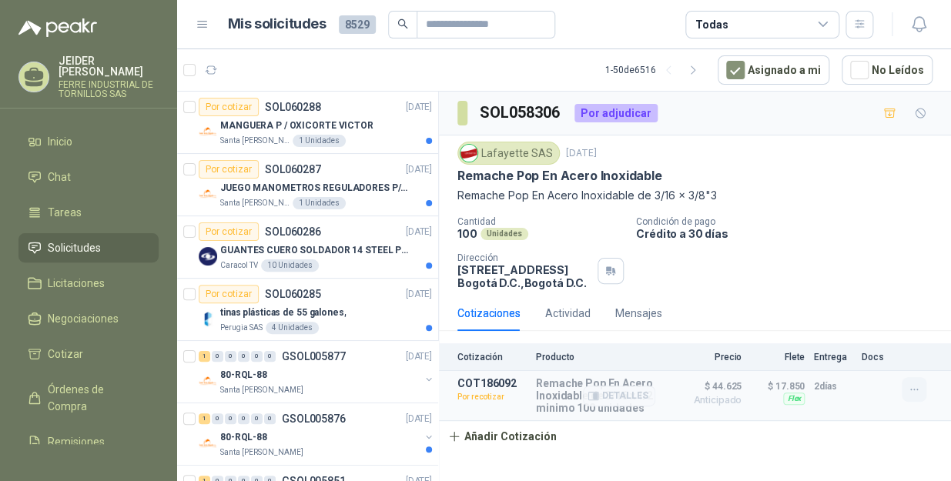
click at [914, 392] on icon "button" at bounding box center [914, 390] width 13 height 13
click at [888, 358] on button "Re-cotizar" at bounding box center [883, 356] width 123 height 25
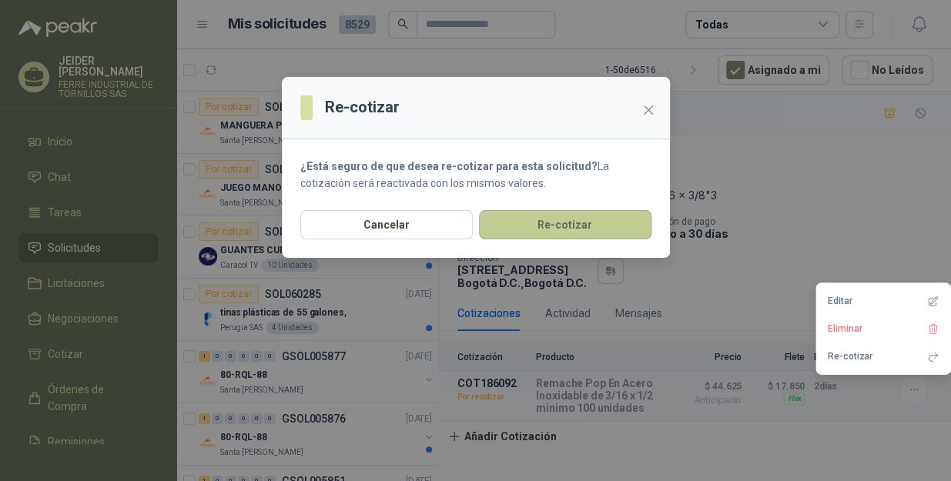
click at [569, 226] on button "Re-cotizar" at bounding box center [565, 224] width 173 height 29
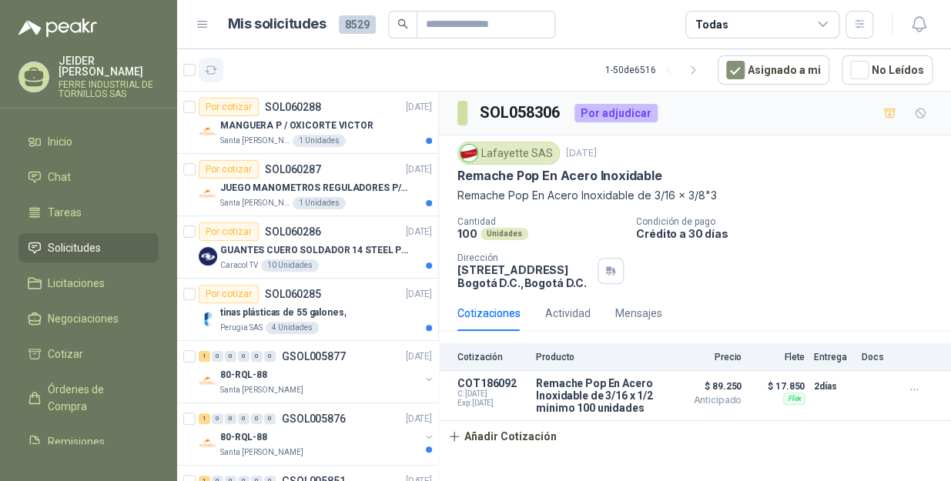
click at [208, 66] on icon "button" at bounding box center [212, 70] width 12 height 8
click at [356, 119] on p "MANGUERA P / OXICORTE VICTOR" at bounding box center [296, 126] width 153 height 15
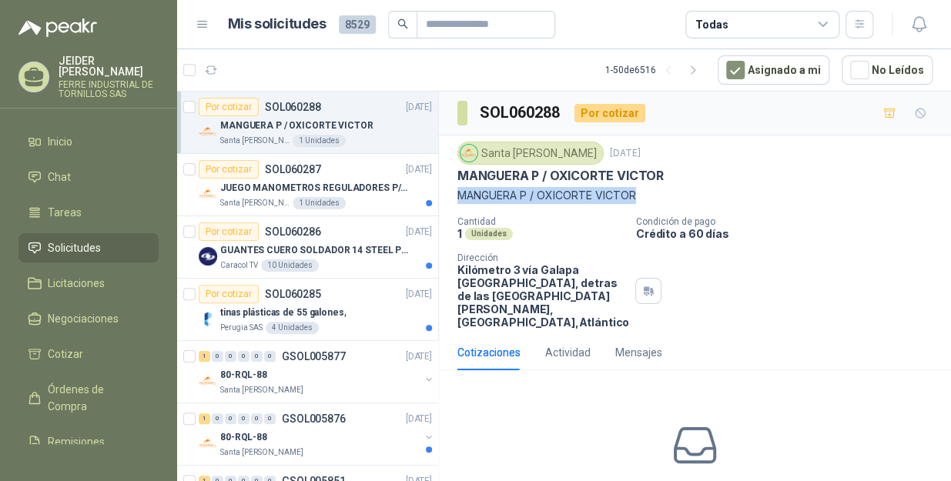
drag, startPoint x: 659, startPoint y: 187, endPoint x: 450, endPoint y: 185, distance: 208.7
click at [450, 185] on div "Santa [PERSON_NAME] [DATE] MANGUERA P / OXICORTE [PERSON_NAME] P / OXICORTE [PE…" at bounding box center [695, 235] width 512 height 199
click at [692, 178] on div "MANGUERA P / OXICORTE VICTOR" at bounding box center [694, 176] width 475 height 16
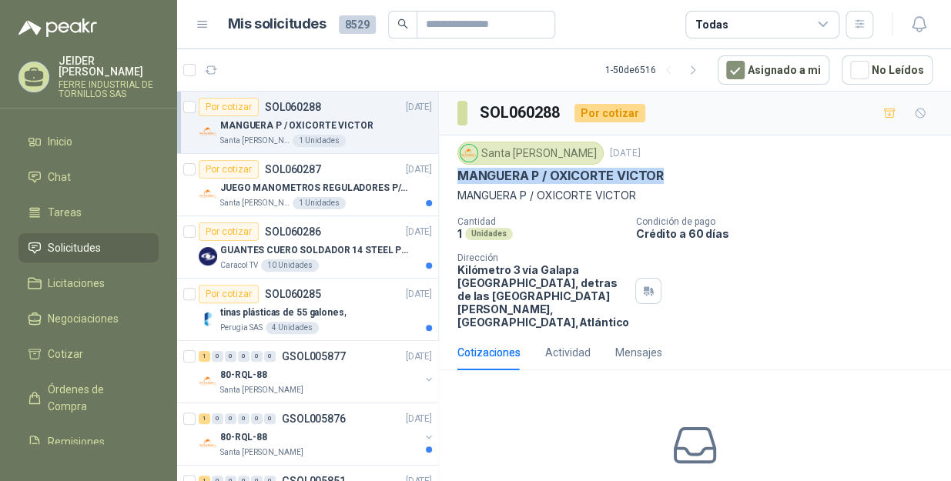
drag, startPoint x: 673, startPoint y: 173, endPoint x: 457, endPoint y: 179, distance: 216.5
click at [457, 179] on div "MANGUERA P / OXICORTE VICTOR" at bounding box center [694, 176] width 475 height 16
copy p "MANGUERA P / OXICORTE VICTOR"
click at [262, 179] on div "JUEGO MANOMETROS REGULADORES P/OXIGENO" at bounding box center [326, 188] width 212 height 18
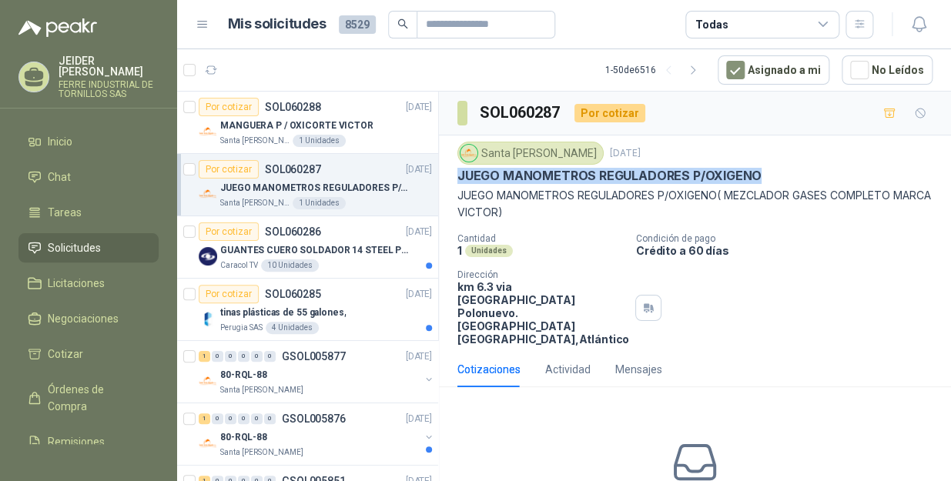
drag, startPoint x: 790, startPoint y: 174, endPoint x: 460, endPoint y: 181, distance: 330.5
click at [460, 181] on div "JUEGO MANOMETROS REGULADORES P/OXIGENO" at bounding box center [694, 176] width 475 height 16
copy p "JUEGO MANOMETROS REGULADORES P/OXIGENO"
click at [581, 218] on p "JUEGO MANOMETROS REGULADORES P/OXIGENO( MEZCLADOR GASES COMPLETO MARCA VICTOR)" at bounding box center [694, 204] width 475 height 34
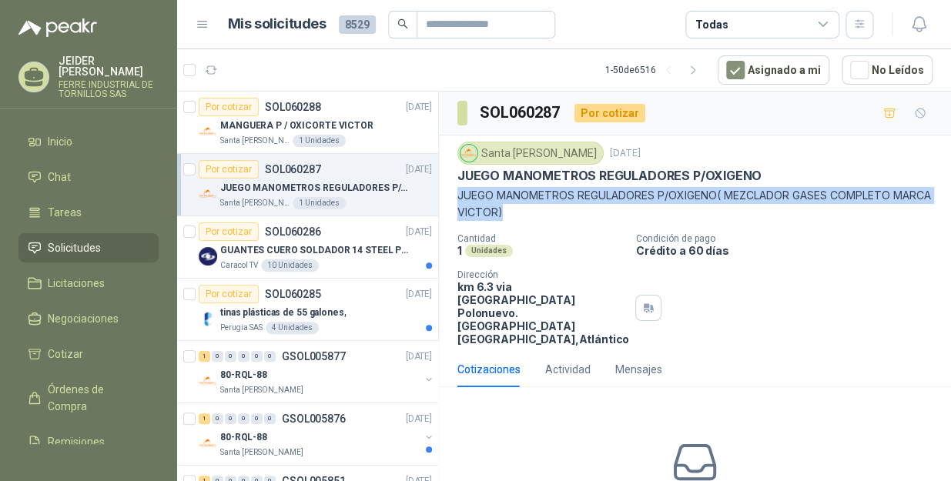
drag, startPoint x: 565, startPoint y: 208, endPoint x: 457, endPoint y: 199, distance: 108.2
click at [457, 199] on p "JUEGO MANOMETROS REGULADORES P/OXIGENO( MEZCLADOR GASES COMPLETO MARCA VICTOR)" at bounding box center [694, 204] width 475 height 34
copy p "JUEGO MANOMETROS REGULADORES P/OXIGENO( MEZCLADOR GASES COMPLETO MARCA VICTOR)"
